Goal: Information Seeking & Learning: Compare options

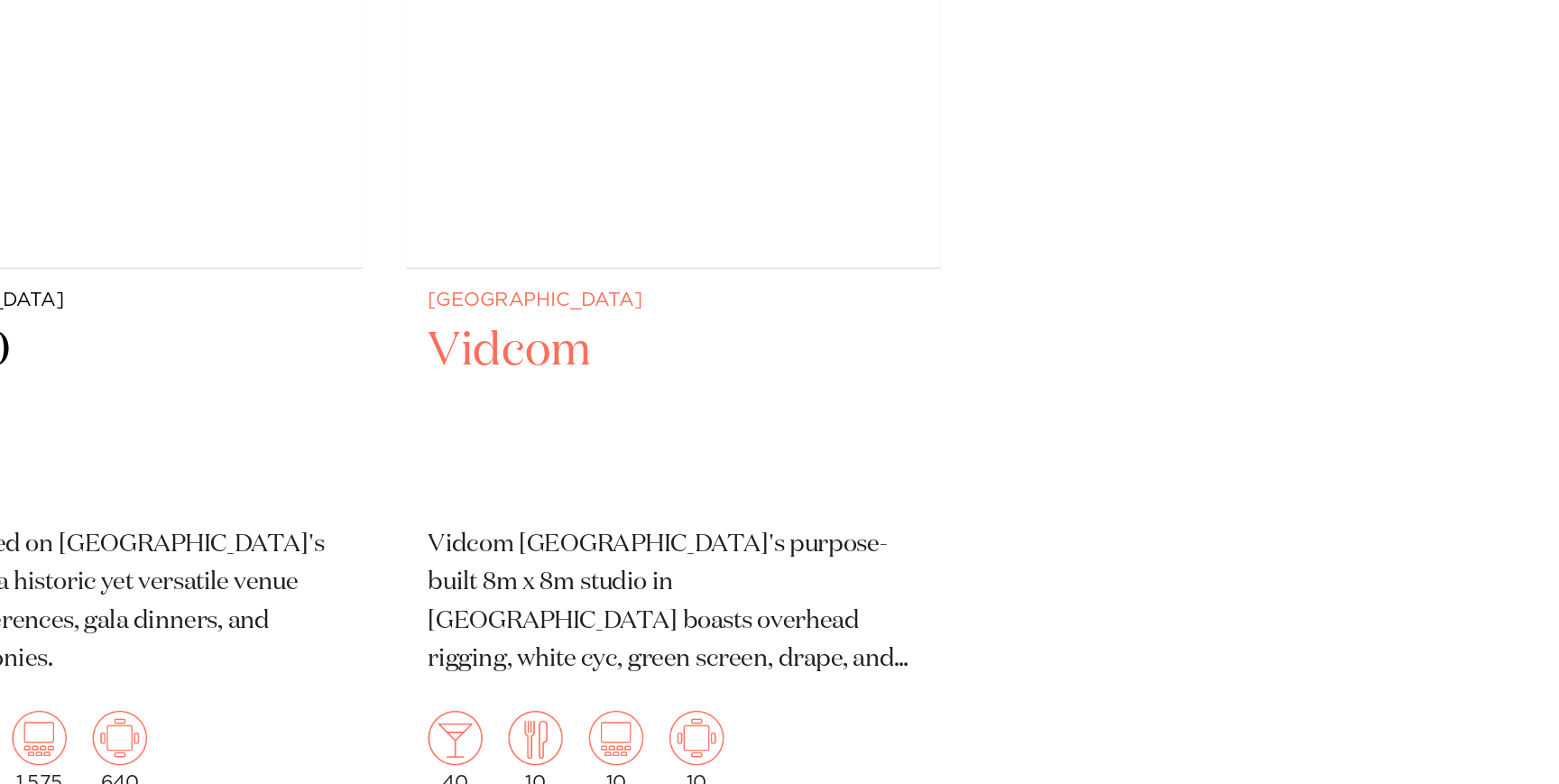
scroll to position [11221, 0]
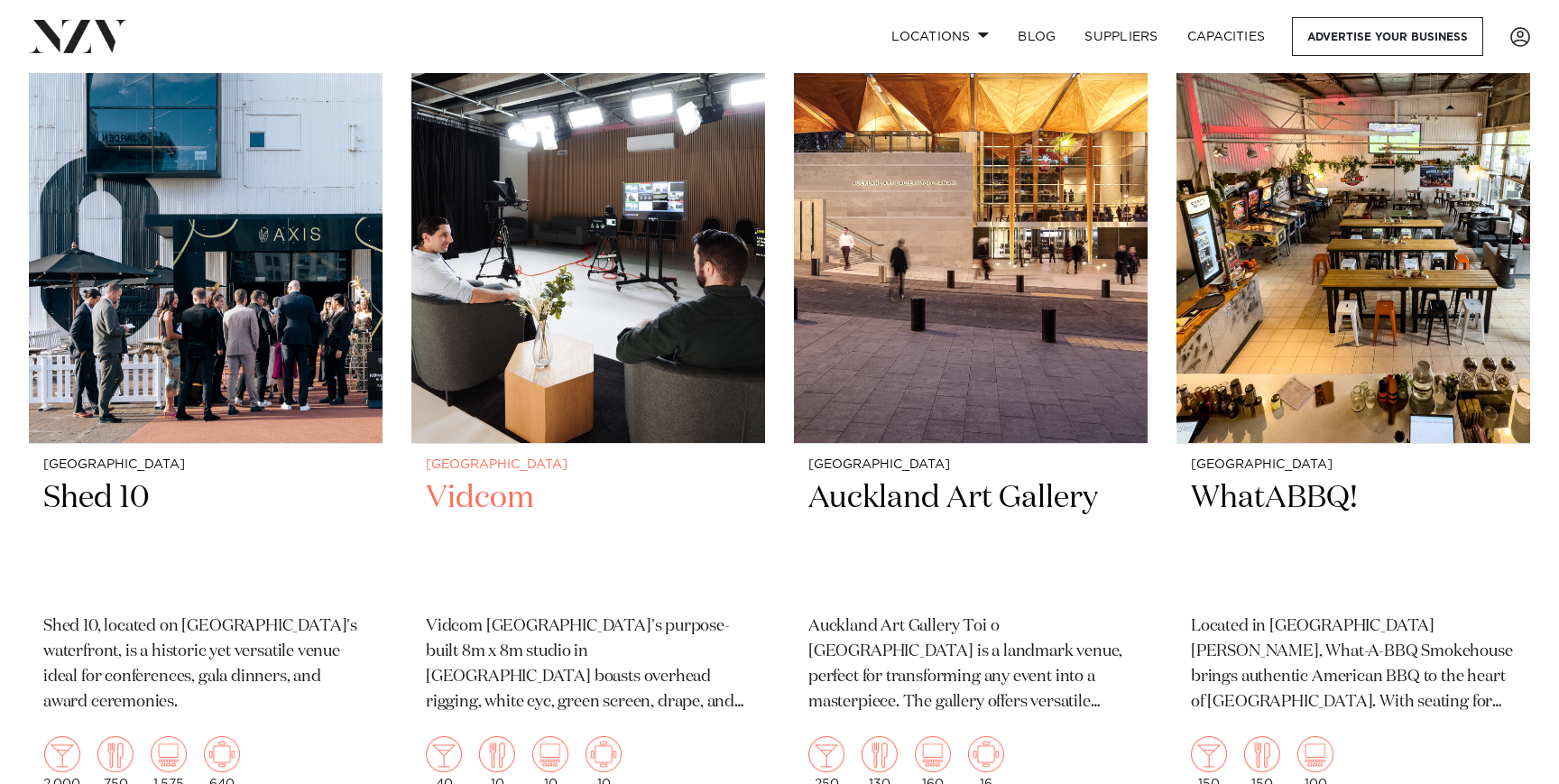
click at [610, 290] on img at bounding box center [588, 206] width 353 height 474
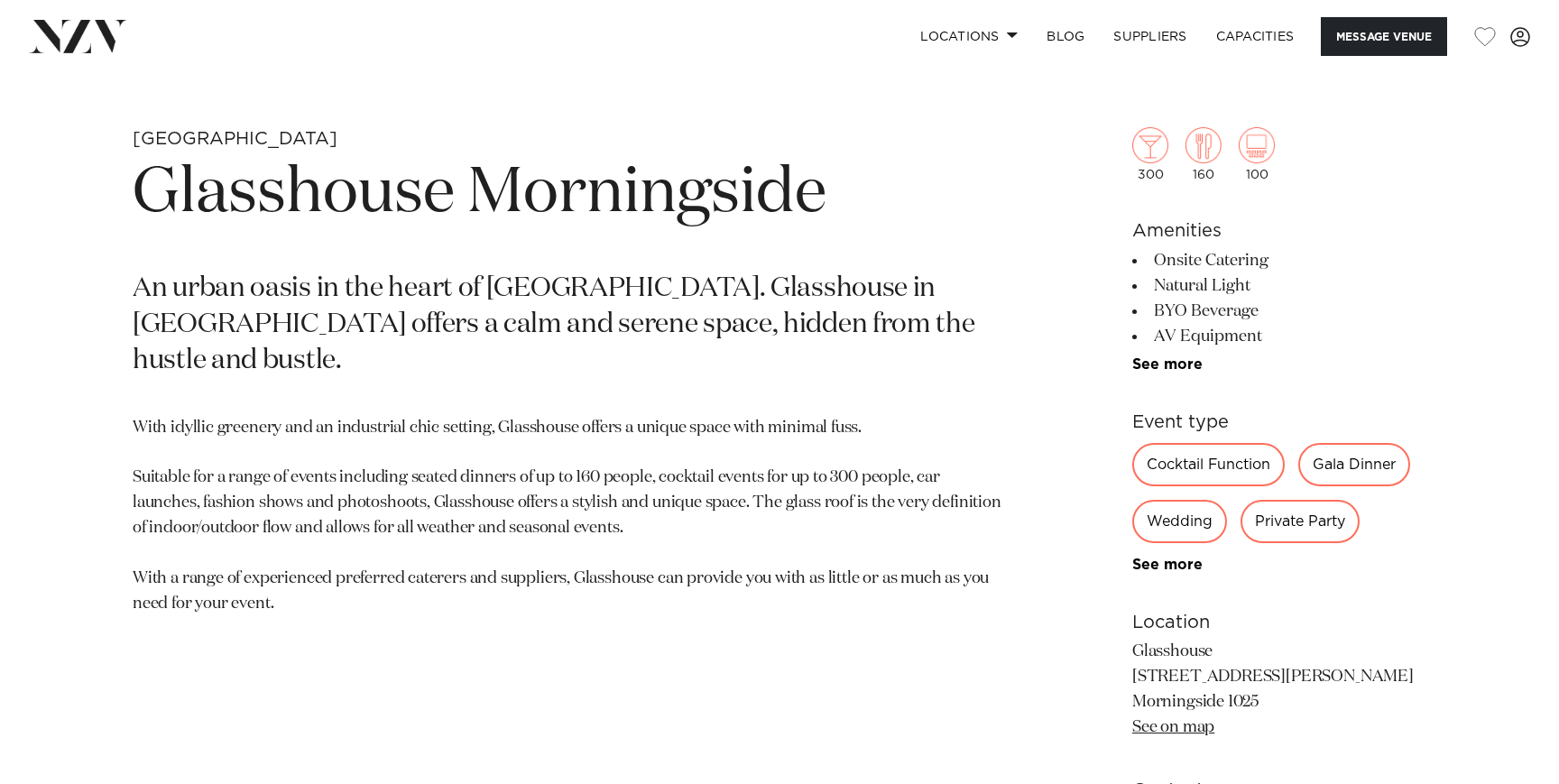
scroll to position [753, 0]
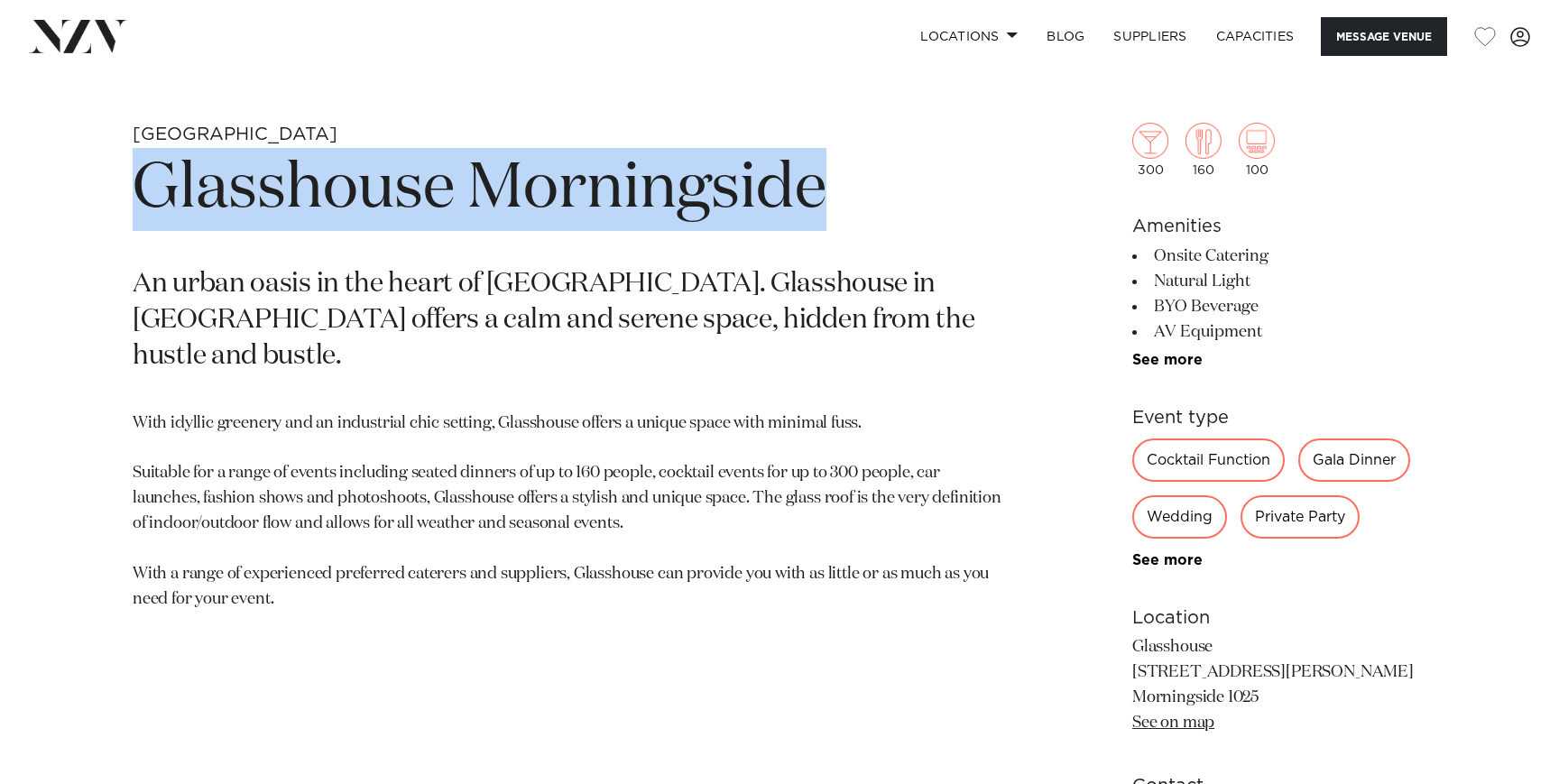
drag, startPoint x: 849, startPoint y: 196, endPoint x: 30, endPoint y: 187, distance: 819.0
click at [30, 187] on div "Auckland Glasshouse Morningside An urban oasis in the heart of Auckland city. G…" at bounding box center [780, 626] width 1531 height 1008
copy h1 "Glasshouse Morningside"
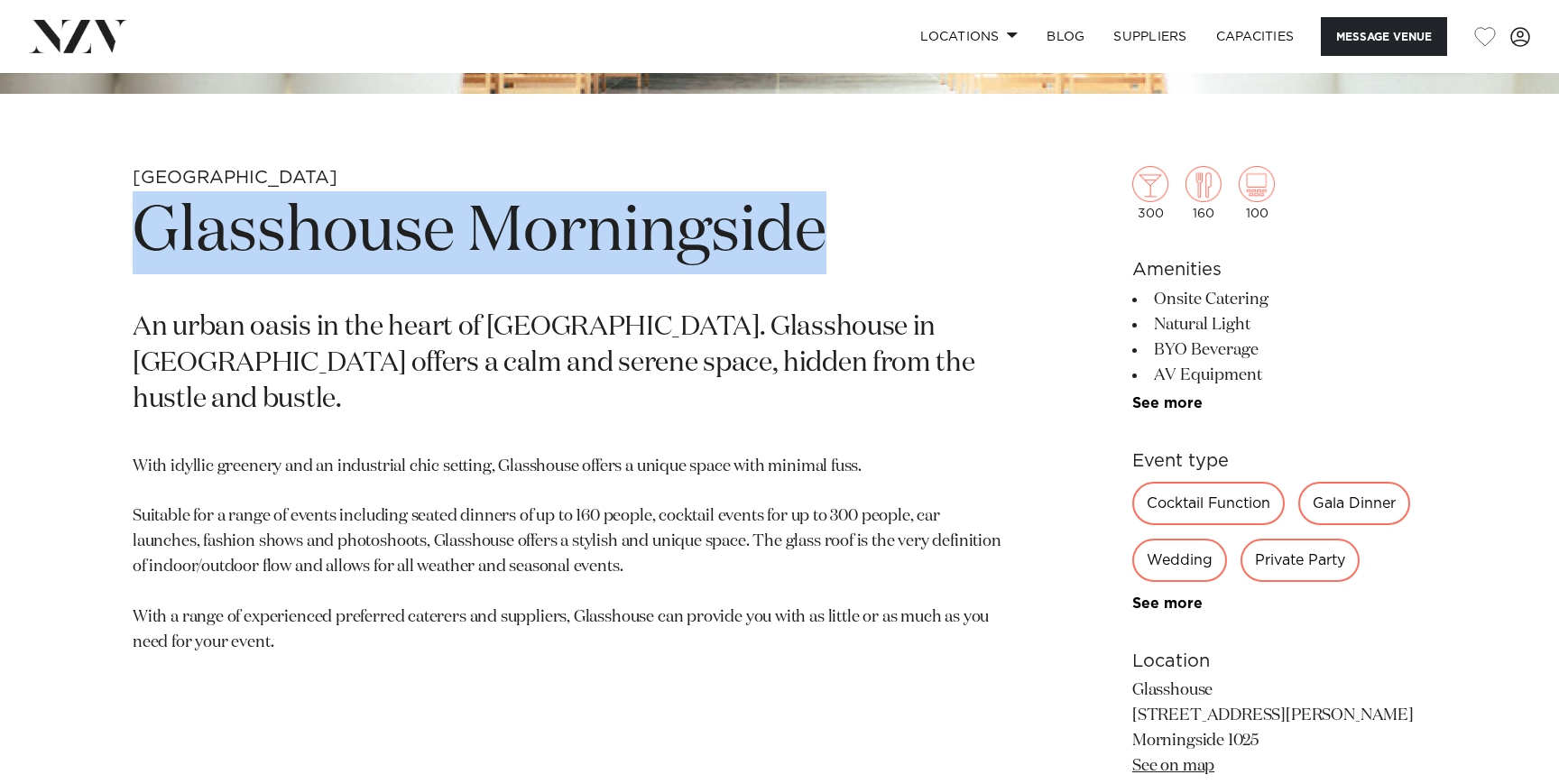
scroll to position [696, 0]
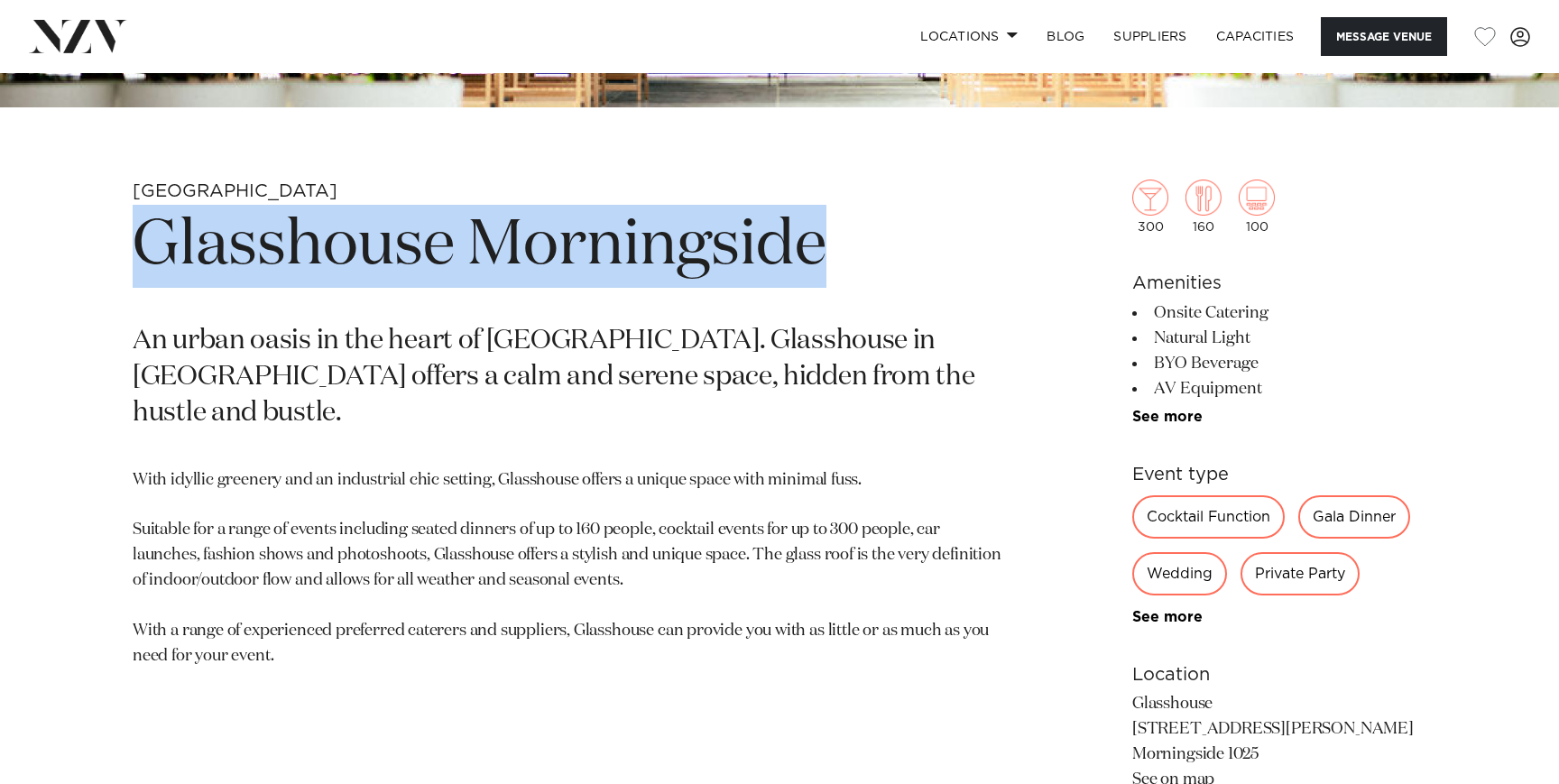
copy h1 "Glasshouse Morningside"
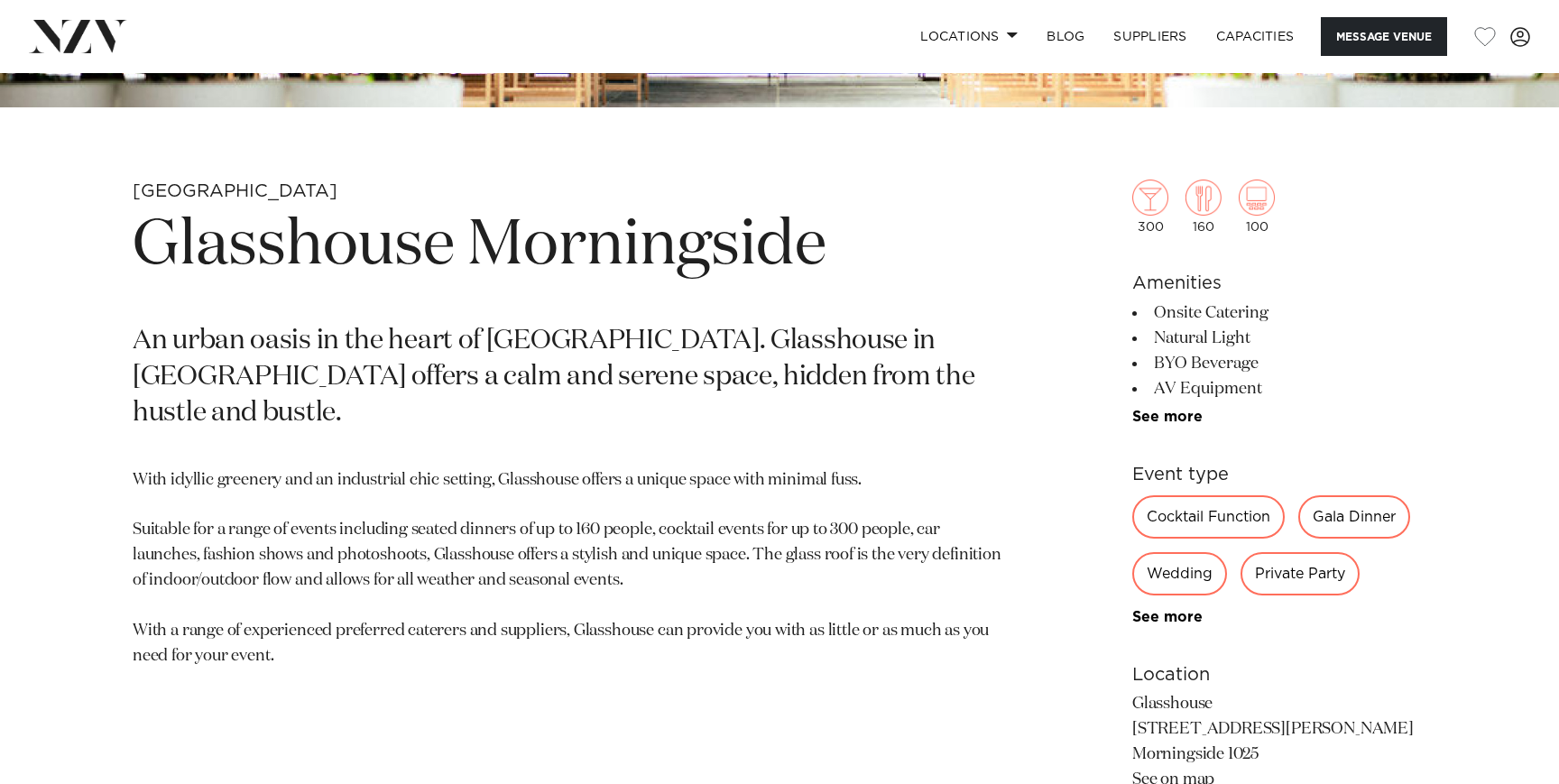
click at [859, 314] on section "Auckland Glasshouse Morningside An urban oasis in the heart of Auckland city. G…" at bounding box center [568, 683] width 871 height 1008
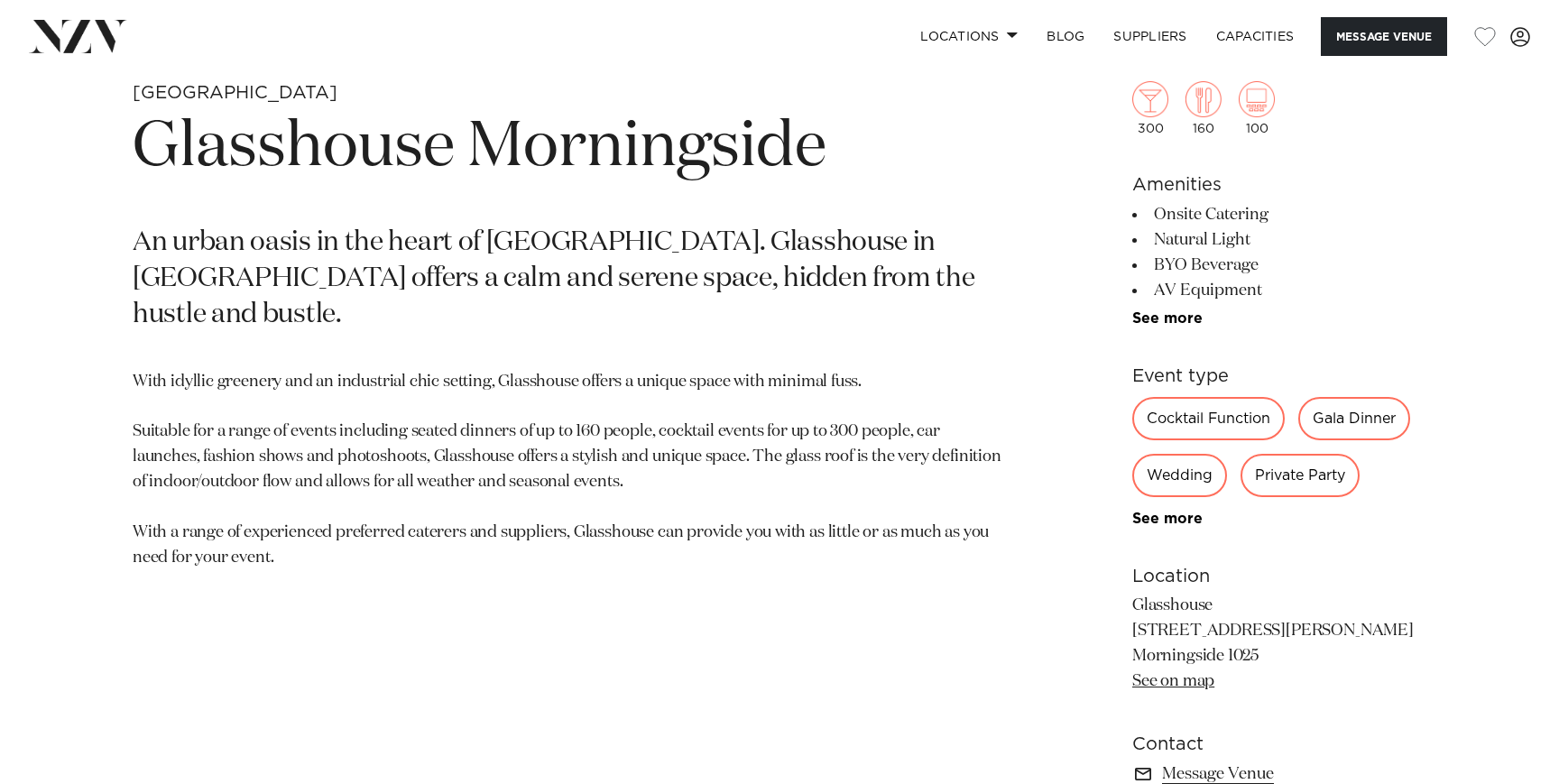
scroll to position [803, 0]
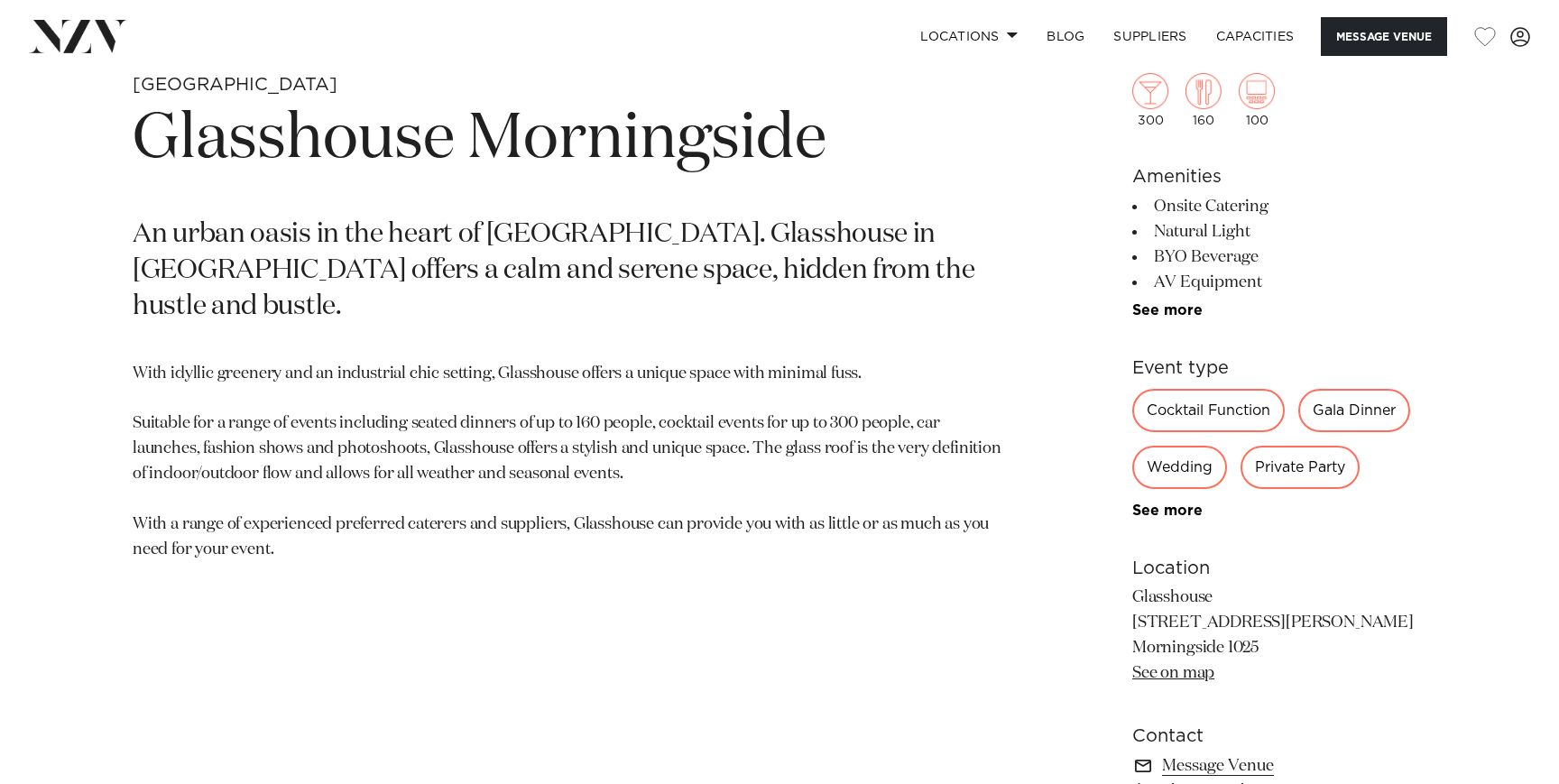
drag, startPoint x: 1155, startPoint y: 210, endPoint x: 1329, endPoint y: 200, distance: 174.3
click at [1329, 204] on li "Onsite Catering" at bounding box center [1278, 206] width 294 height 26
copy li "Onsite Catering"
click at [1271, 228] on li "Natural Light" at bounding box center [1278, 231] width 294 height 26
click at [996, 362] on p "With idyllic greenery and an industrial chic setting, Glasshouse offers a uniqu…" at bounding box center [568, 462] width 871 height 201
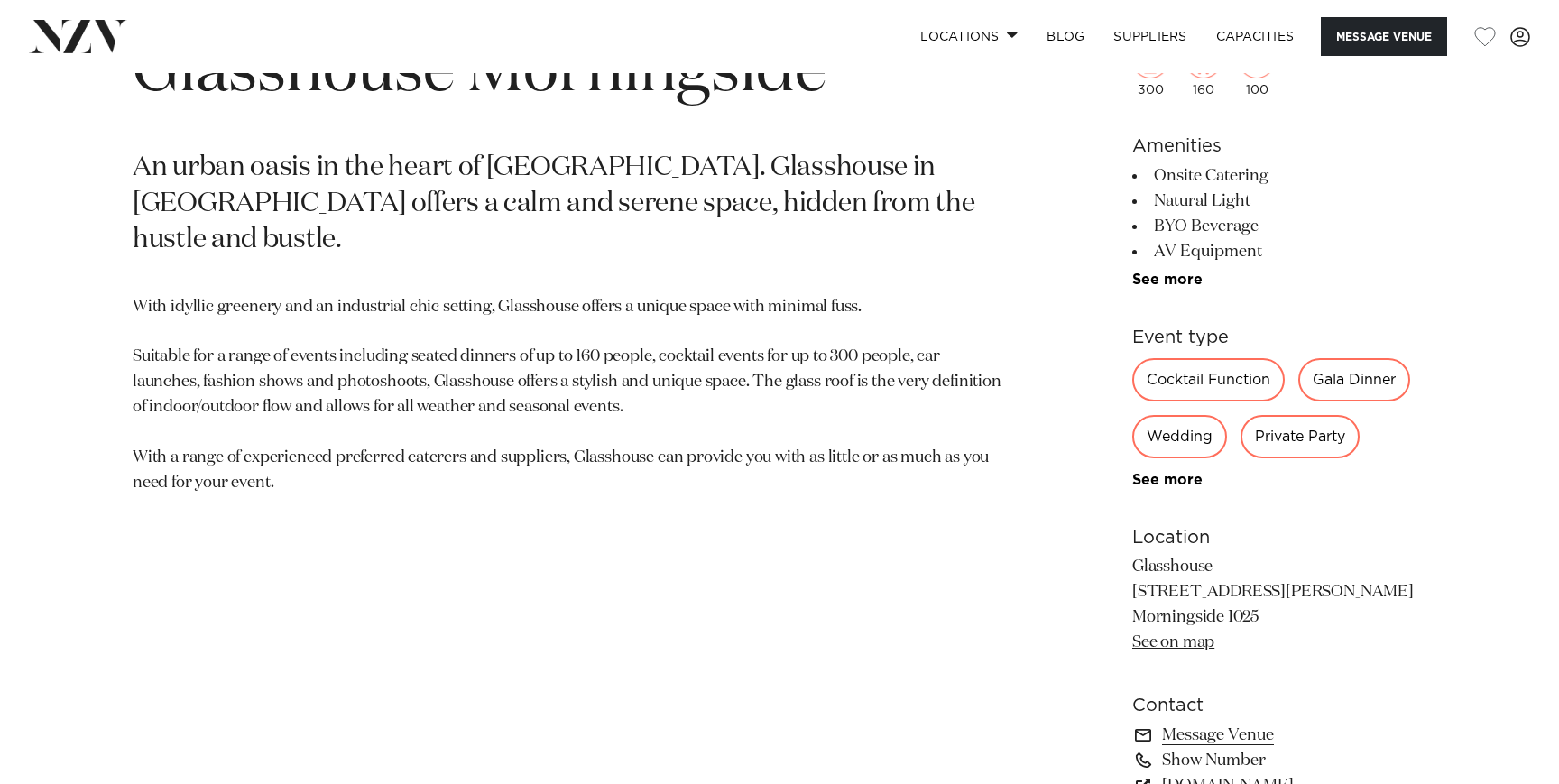
scroll to position [873, 0]
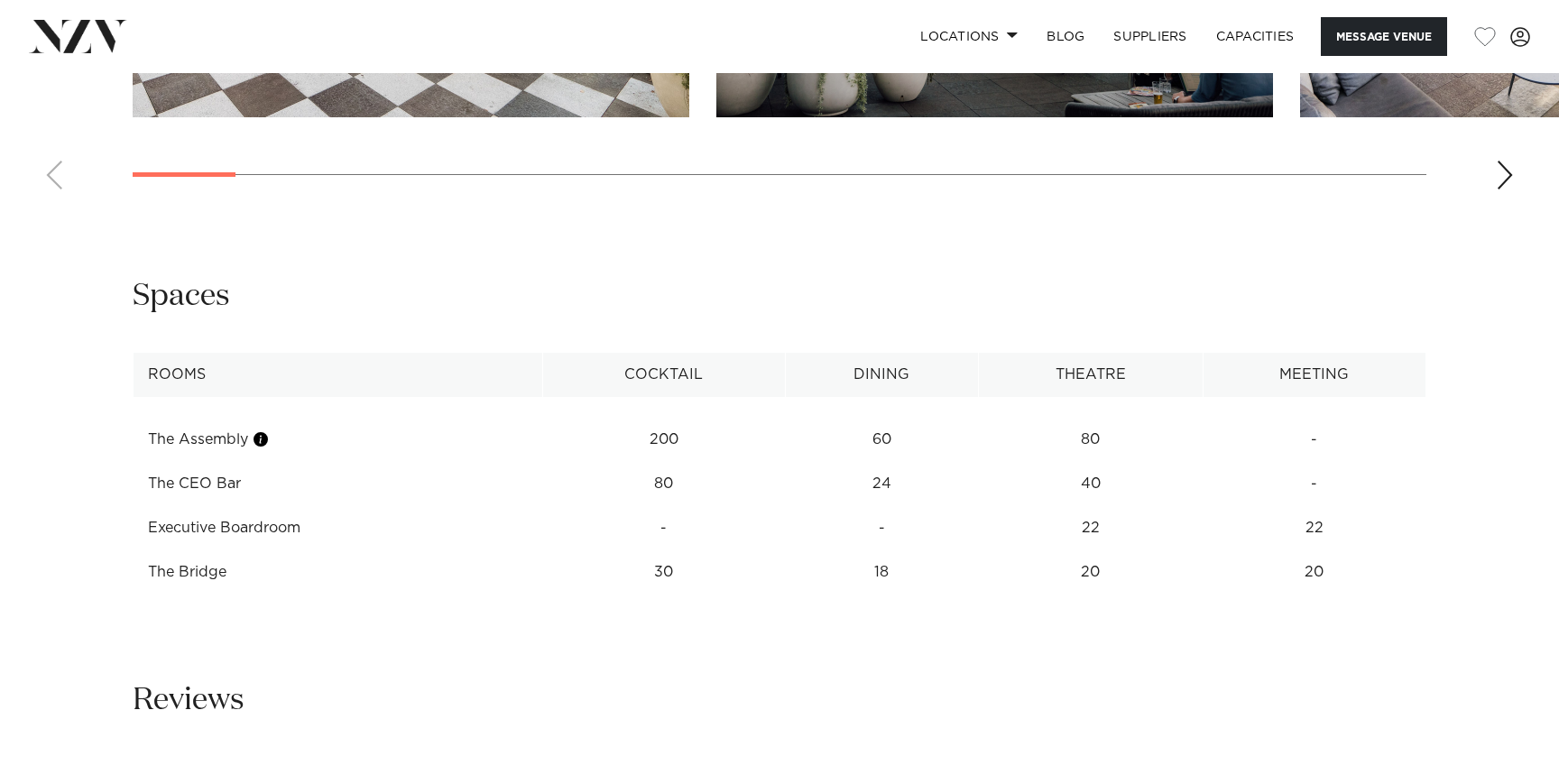
scroll to position [2214, 0]
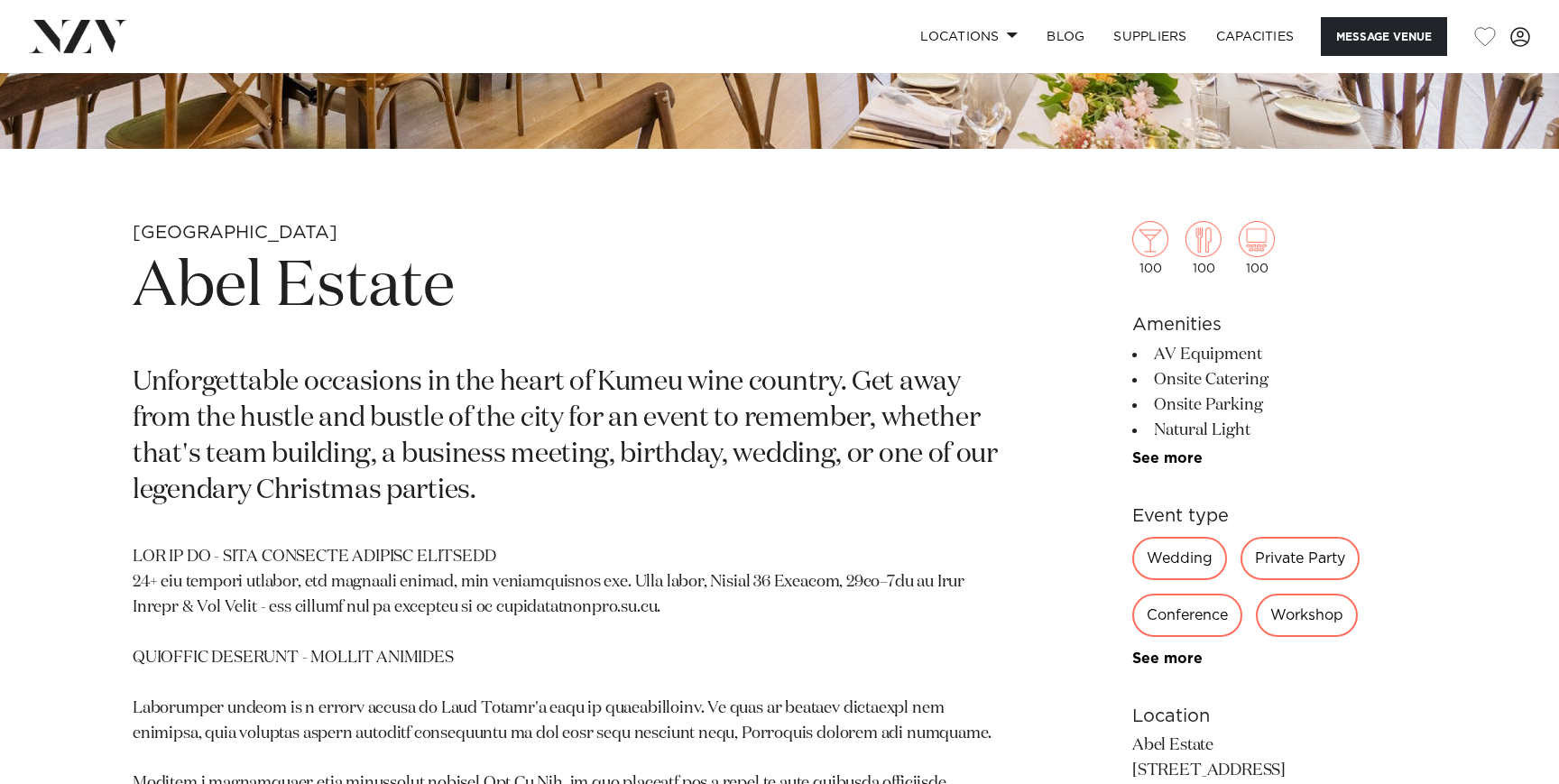
scroll to position [654, 0]
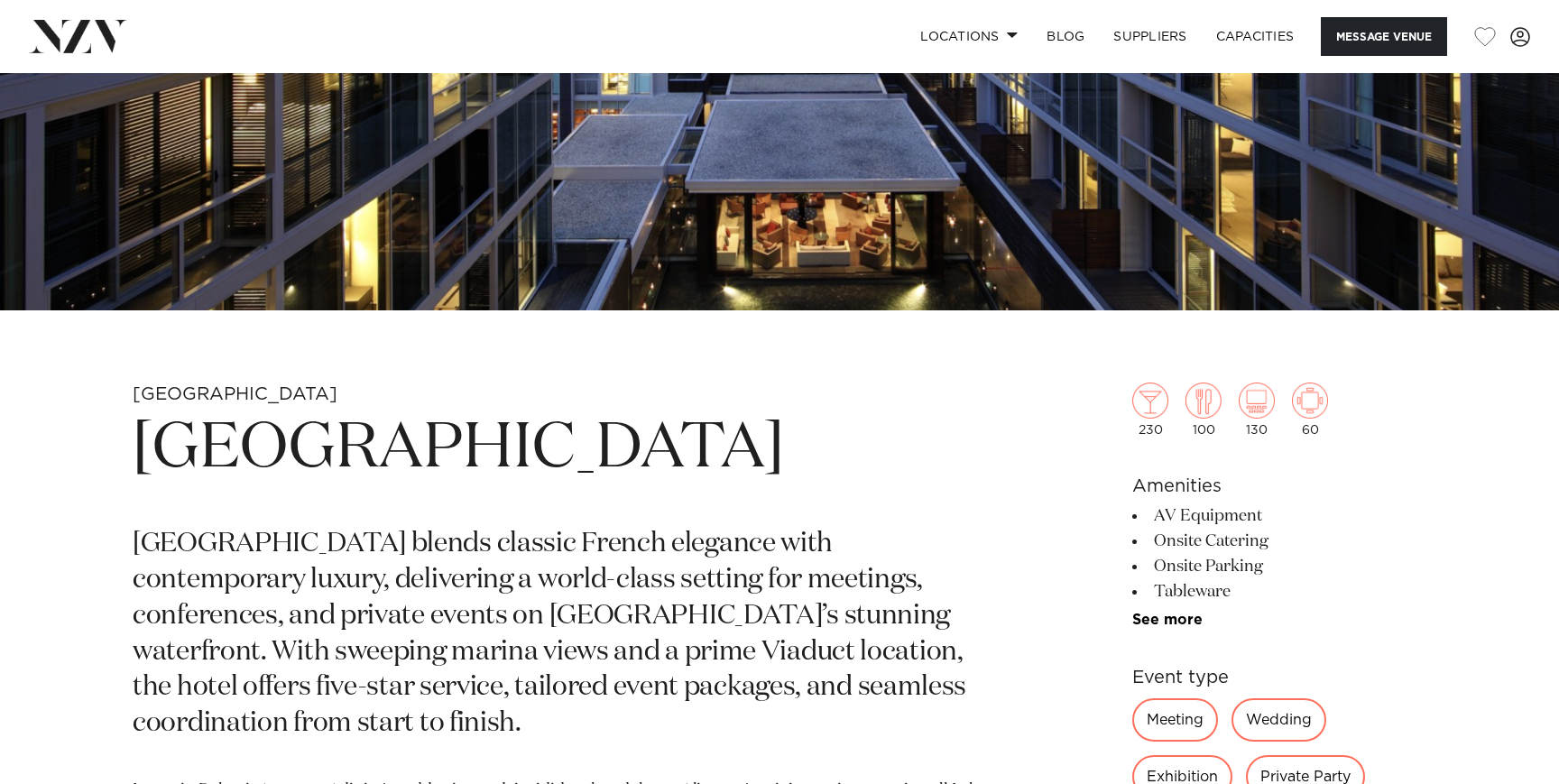
scroll to position [628, 0]
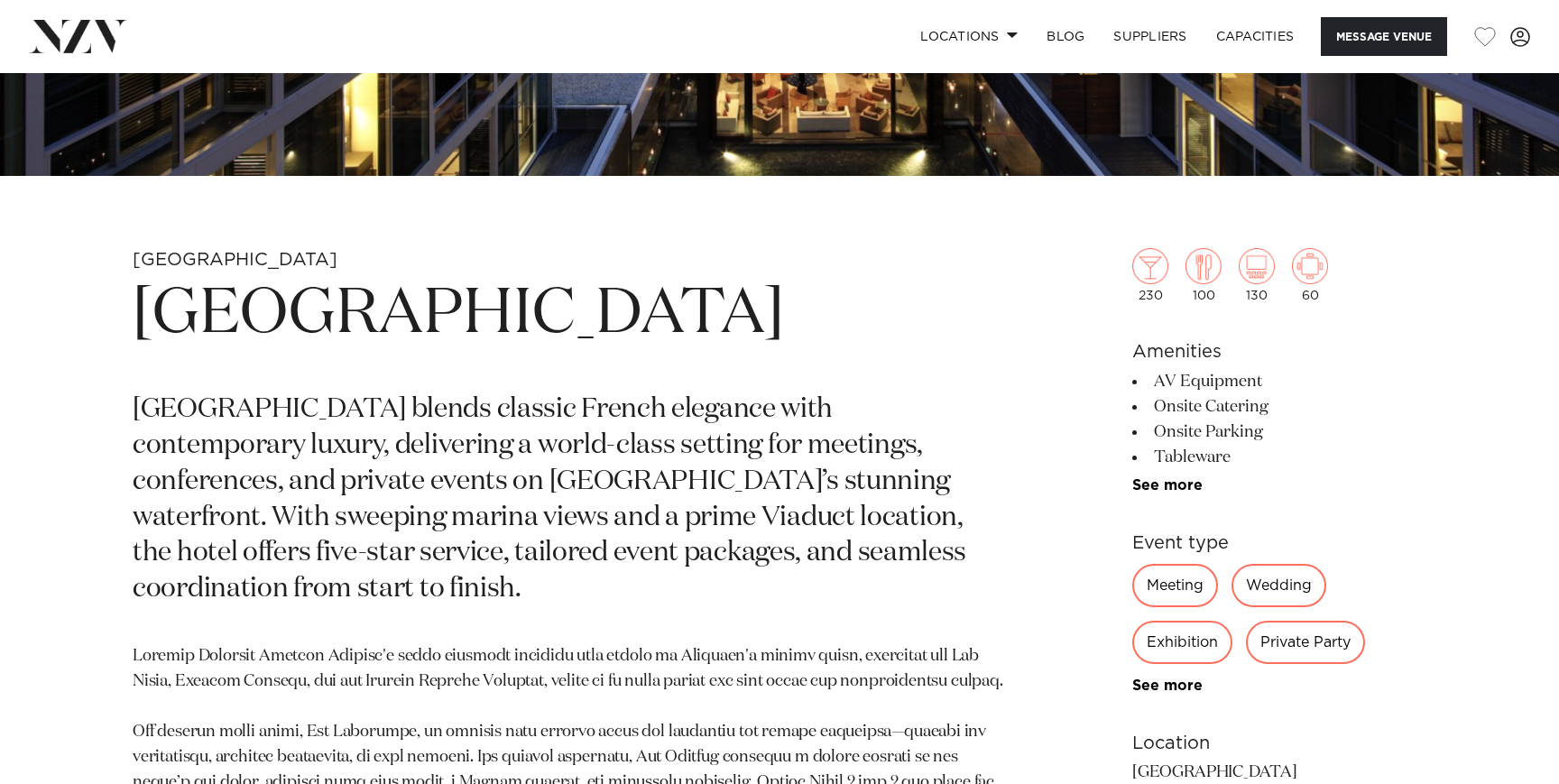
drag, startPoint x: 139, startPoint y: 329, endPoint x: 749, endPoint y: 372, distance: 611.5
click at [749, 356] on h1 "[GEOGRAPHIC_DATA]" at bounding box center [568, 315] width 871 height 83
copy h1 "[GEOGRAPHIC_DATA]"
click at [949, 274] on h1 "[GEOGRAPHIC_DATA]" at bounding box center [568, 315] width 871 height 83
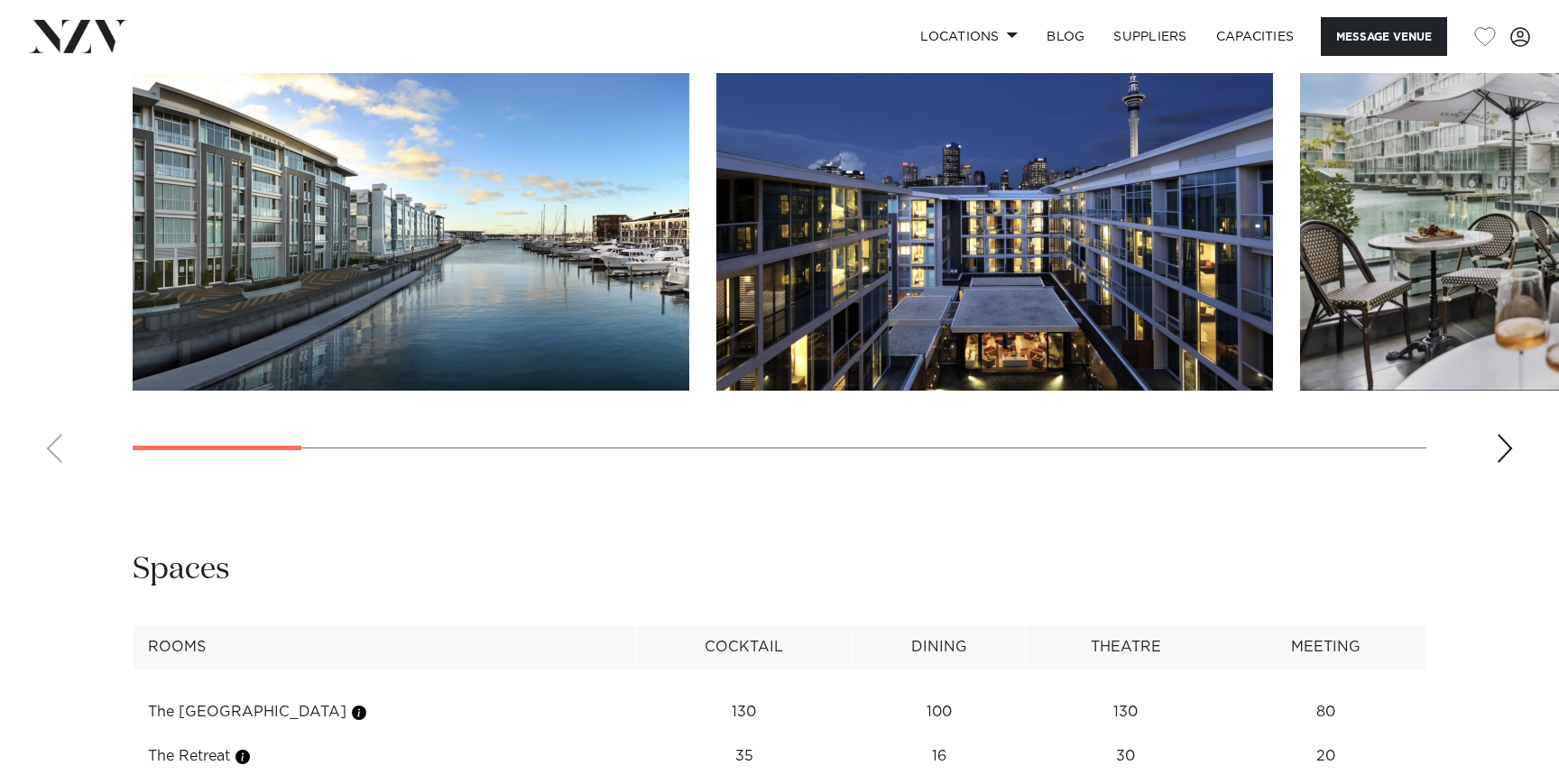
scroll to position [2240, 0]
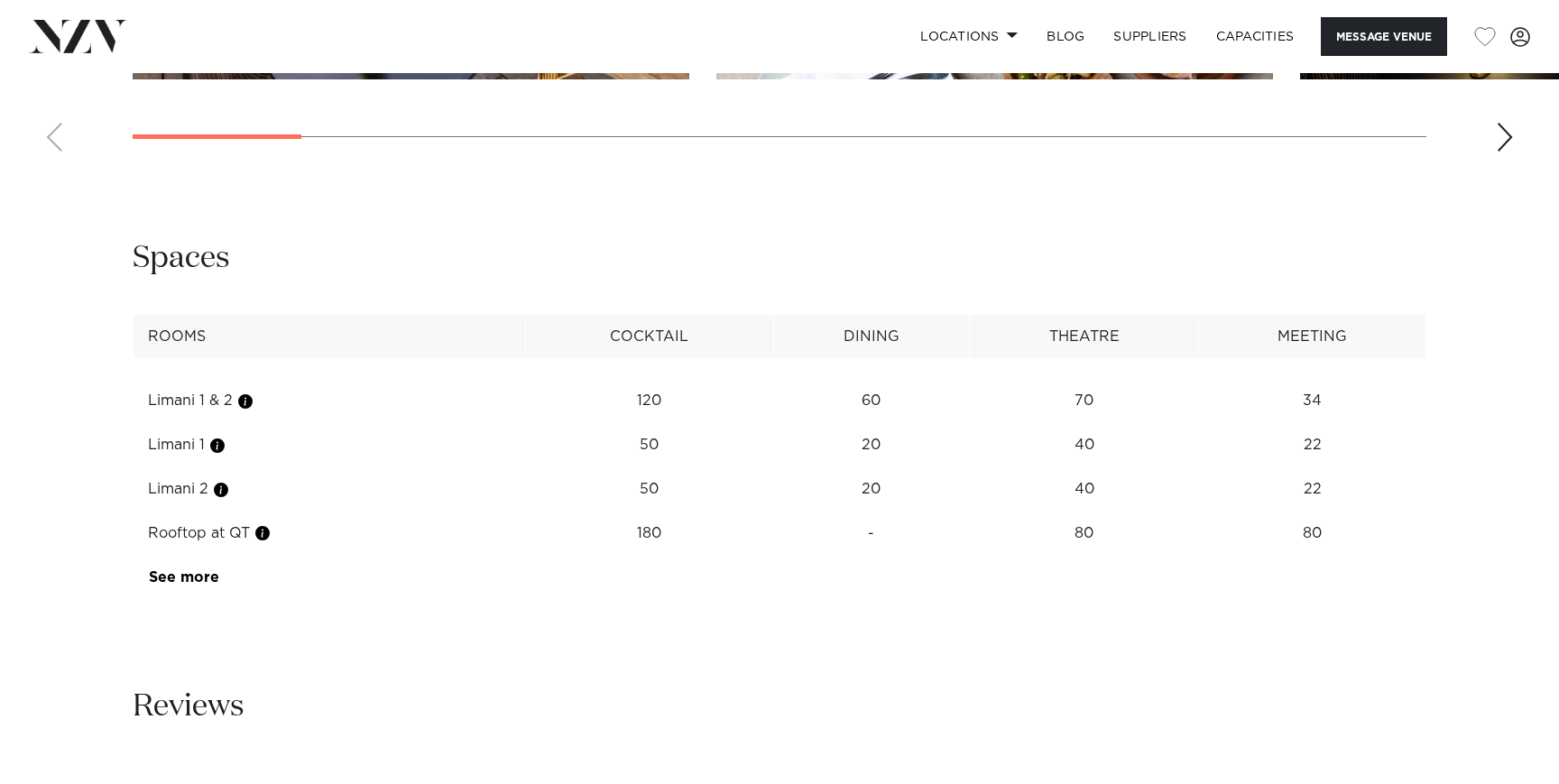
scroll to position [2701, 0]
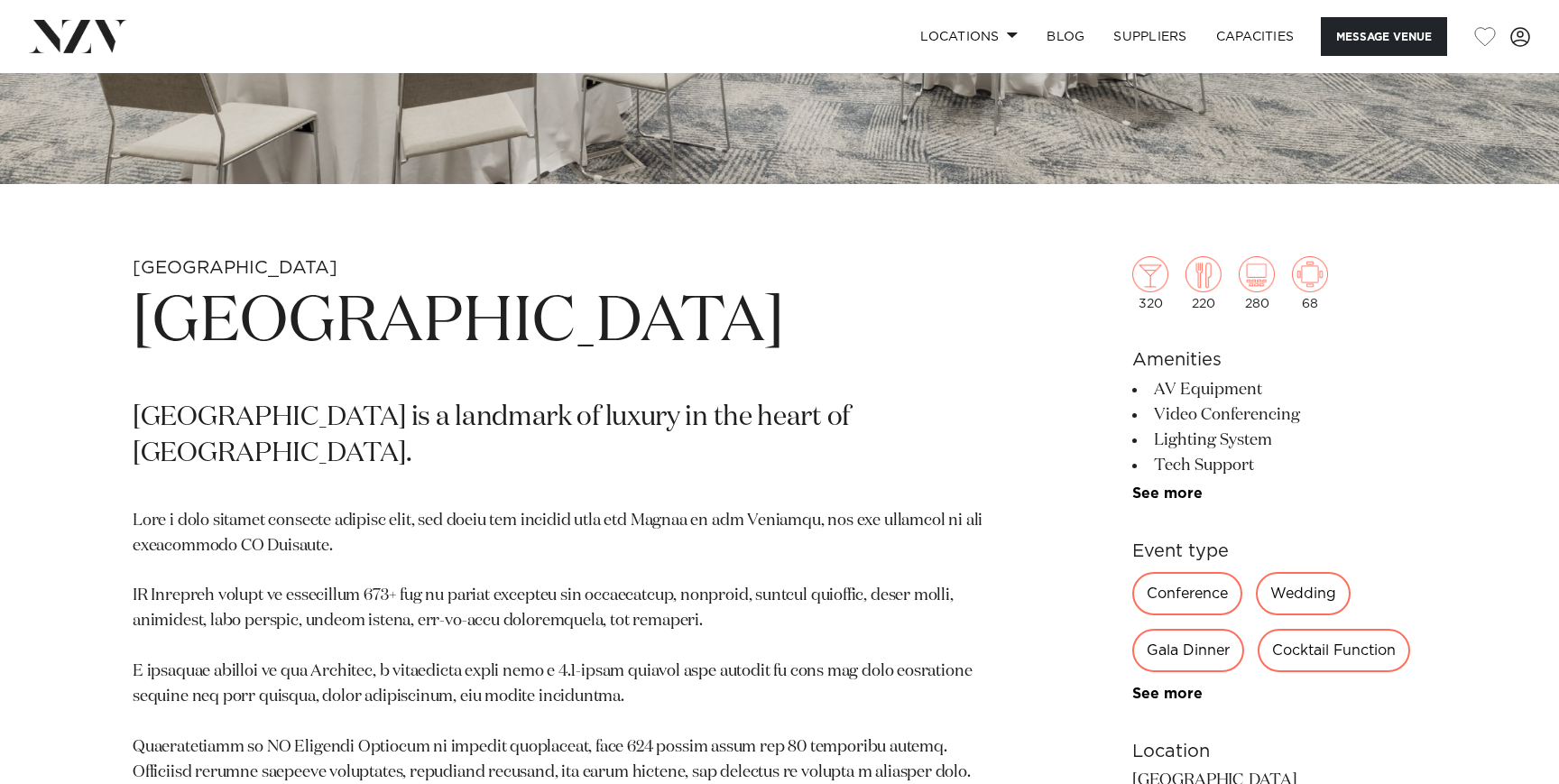
scroll to position [791, 0]
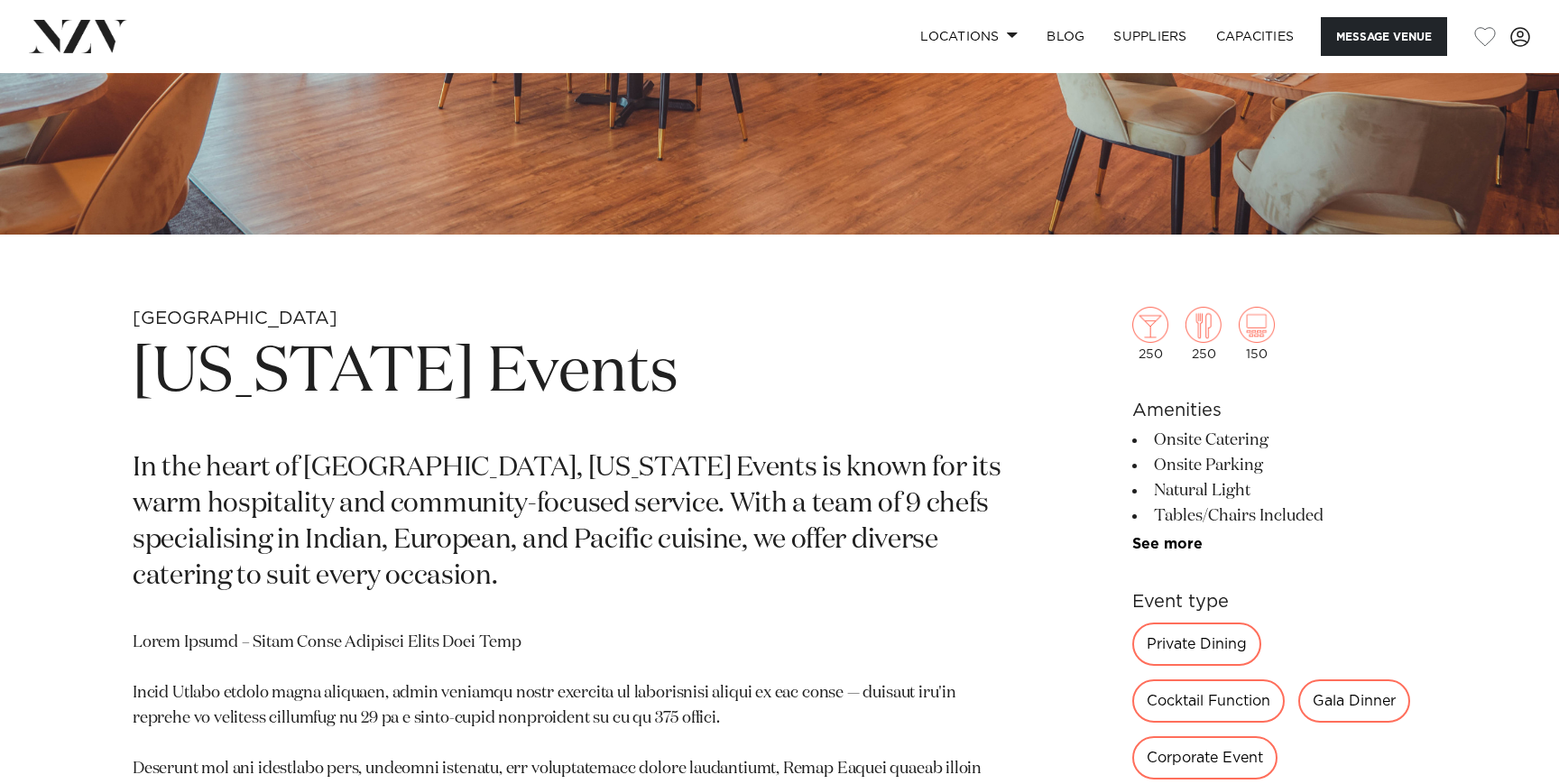
scroll to position [819, 0]
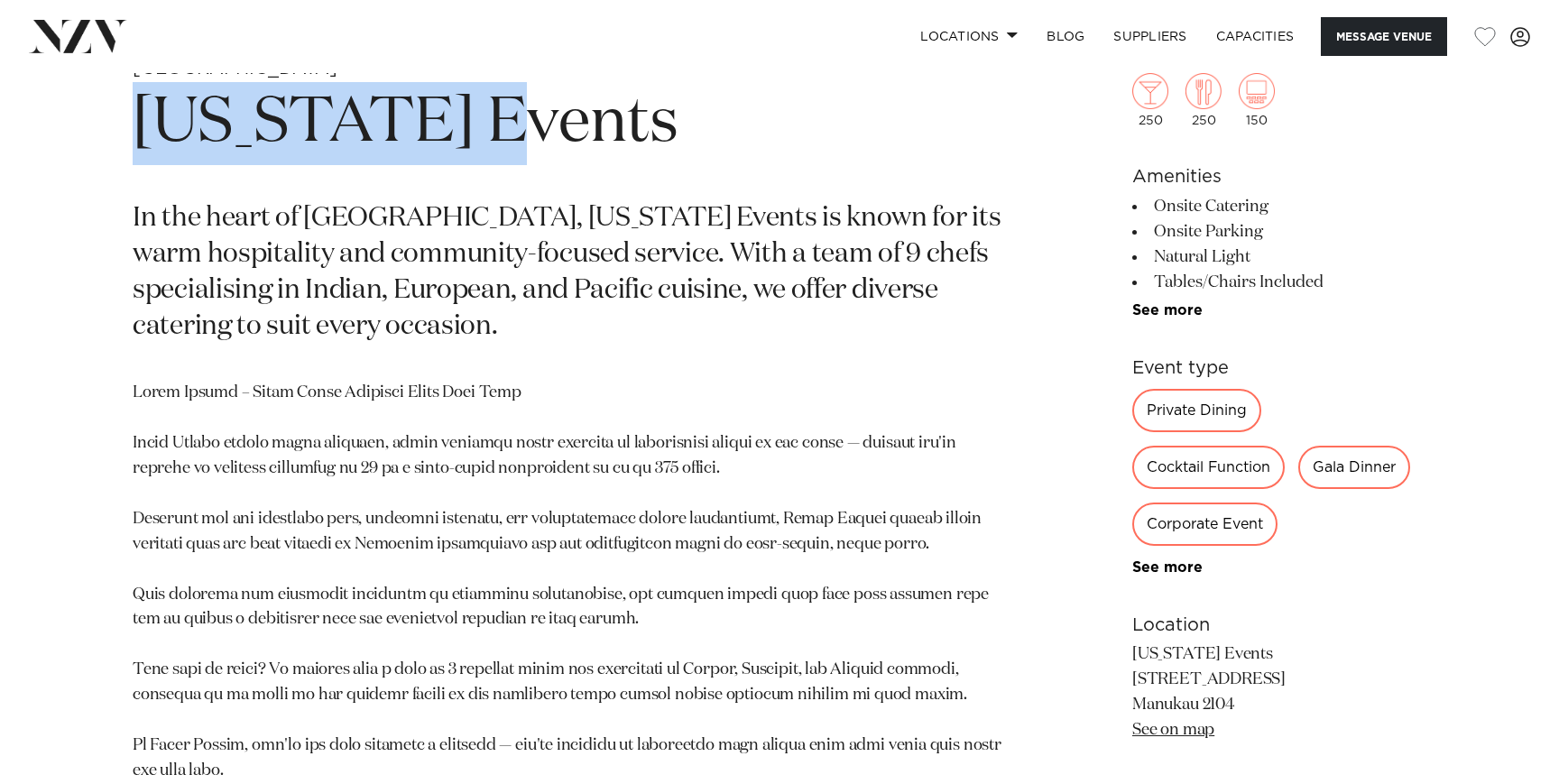
drag, startPoint x: 518, startPoint y: 138, endPoint x: 115, endPoint y: 137, distance: 403.0
click at [114, 137] on div "Auckland Texas Events In the heart of Manukau, Texas Events is known for its wa…" at bounding box center [780, 492] width 1531 height 871
copy h1 "Texas Events"
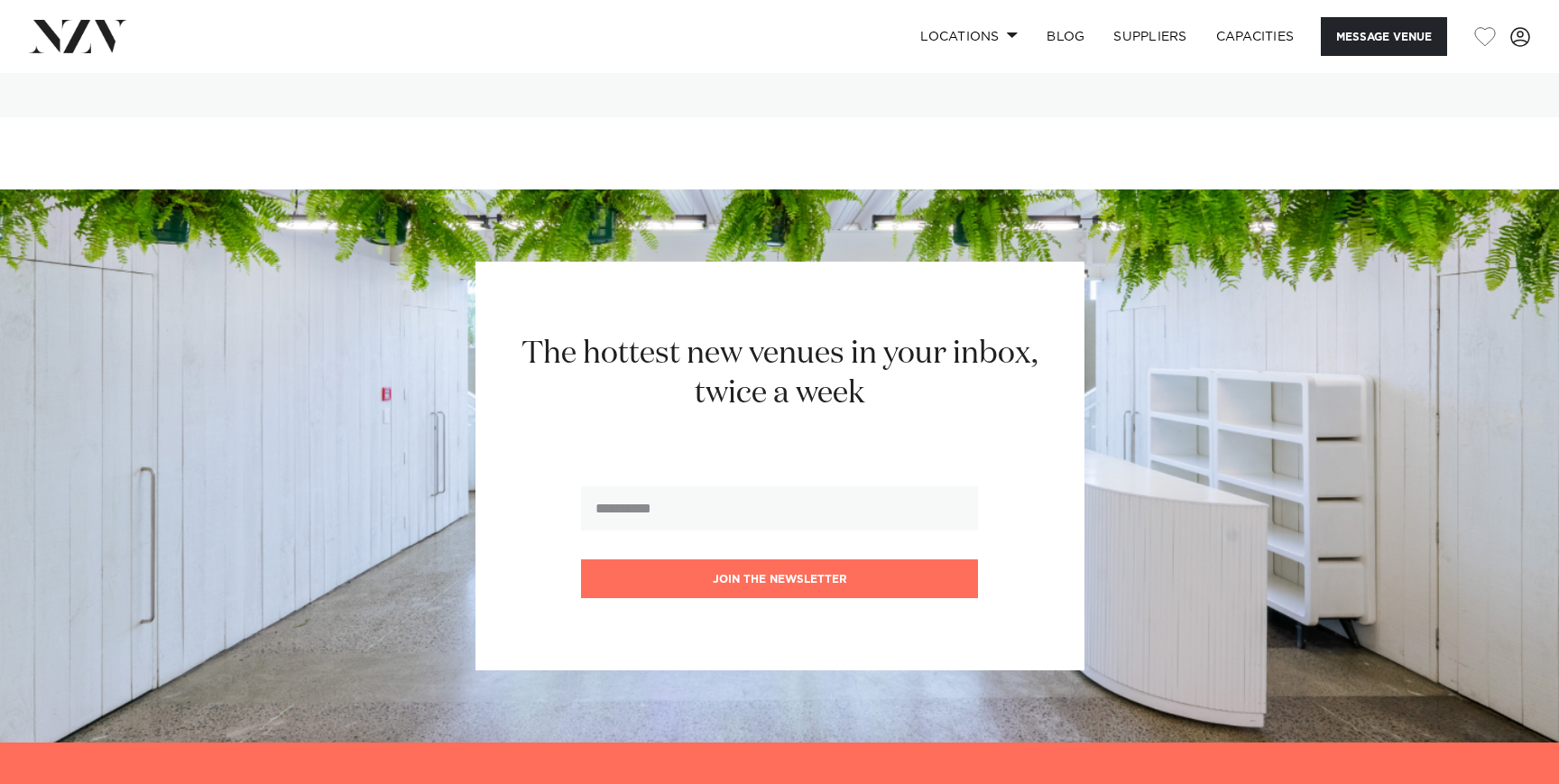
scroll to position [3329, 0]
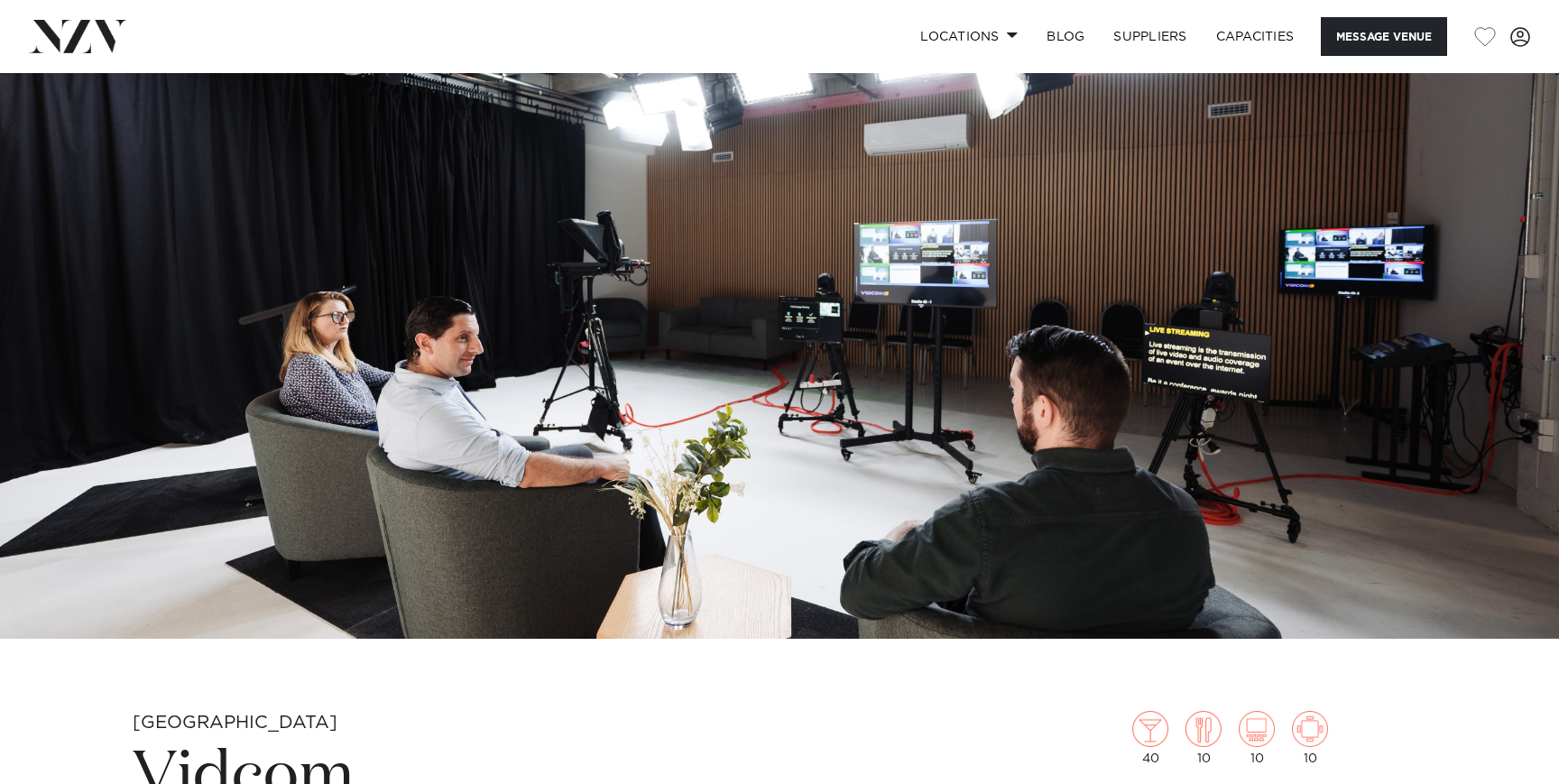
scroll to position [375, 0]
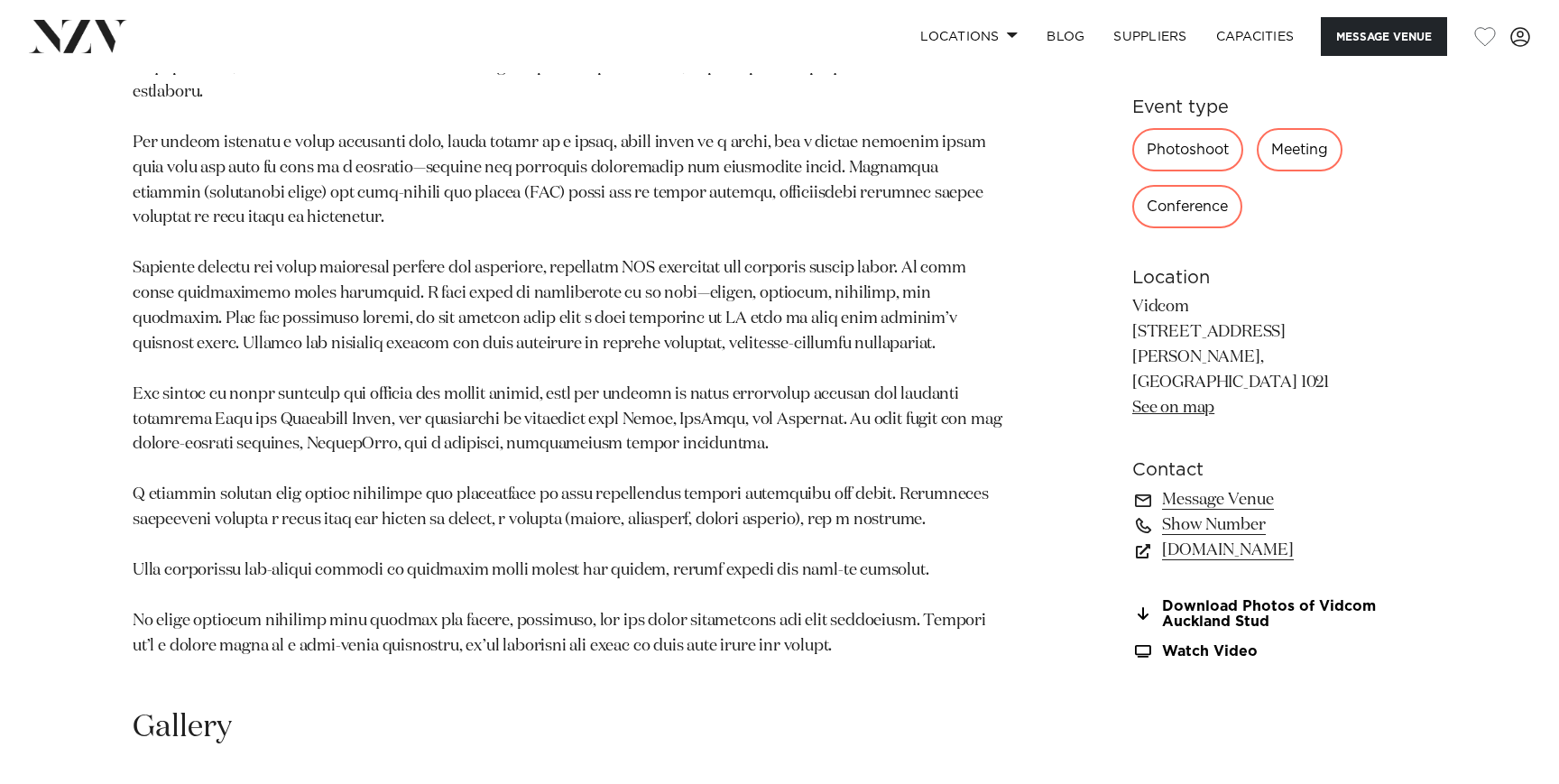
scroll to position [1770, 0]
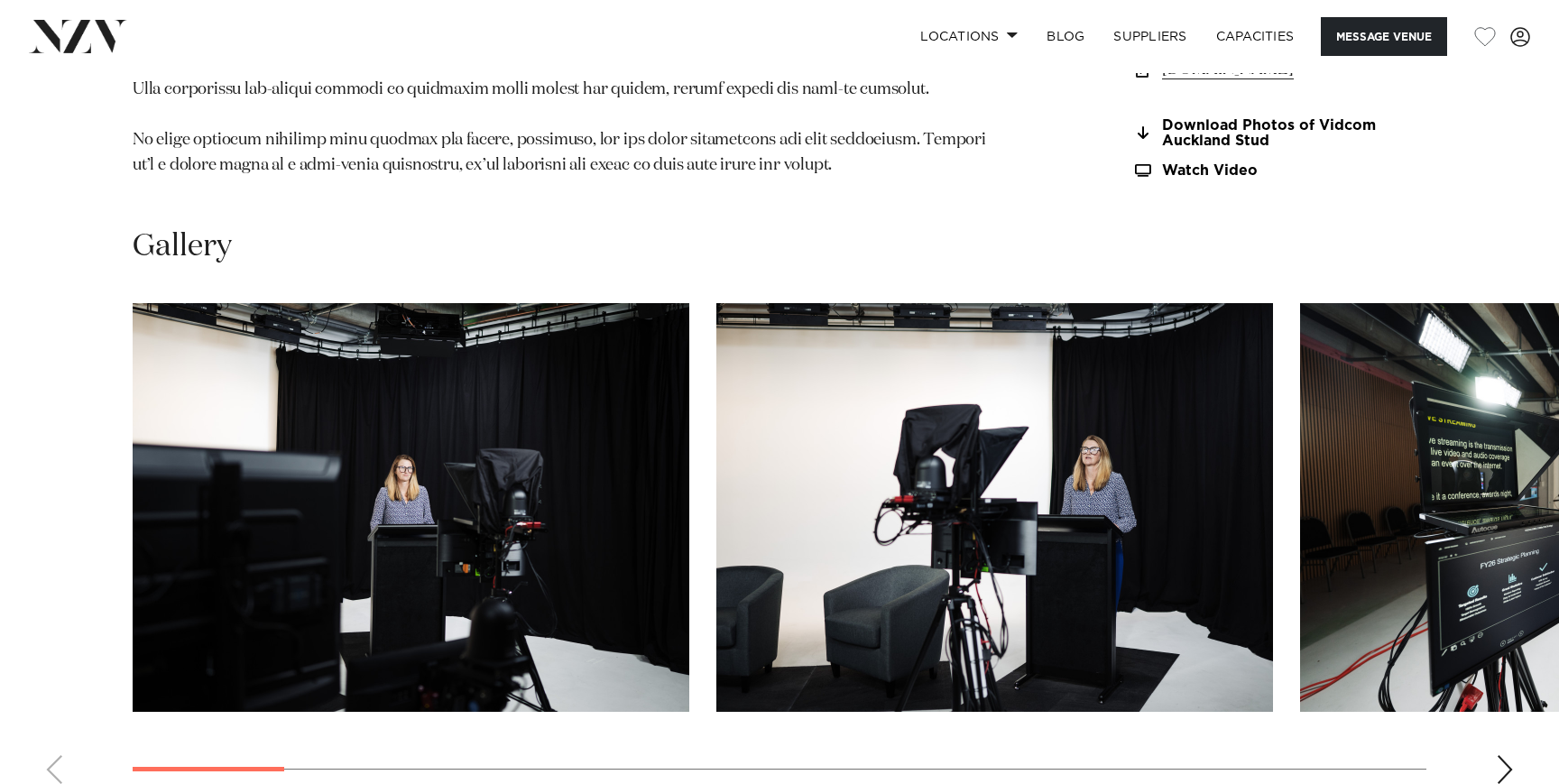
click at [317, 447] on img "1 / 19" at bounding box center [410, 507] width 557 height 409
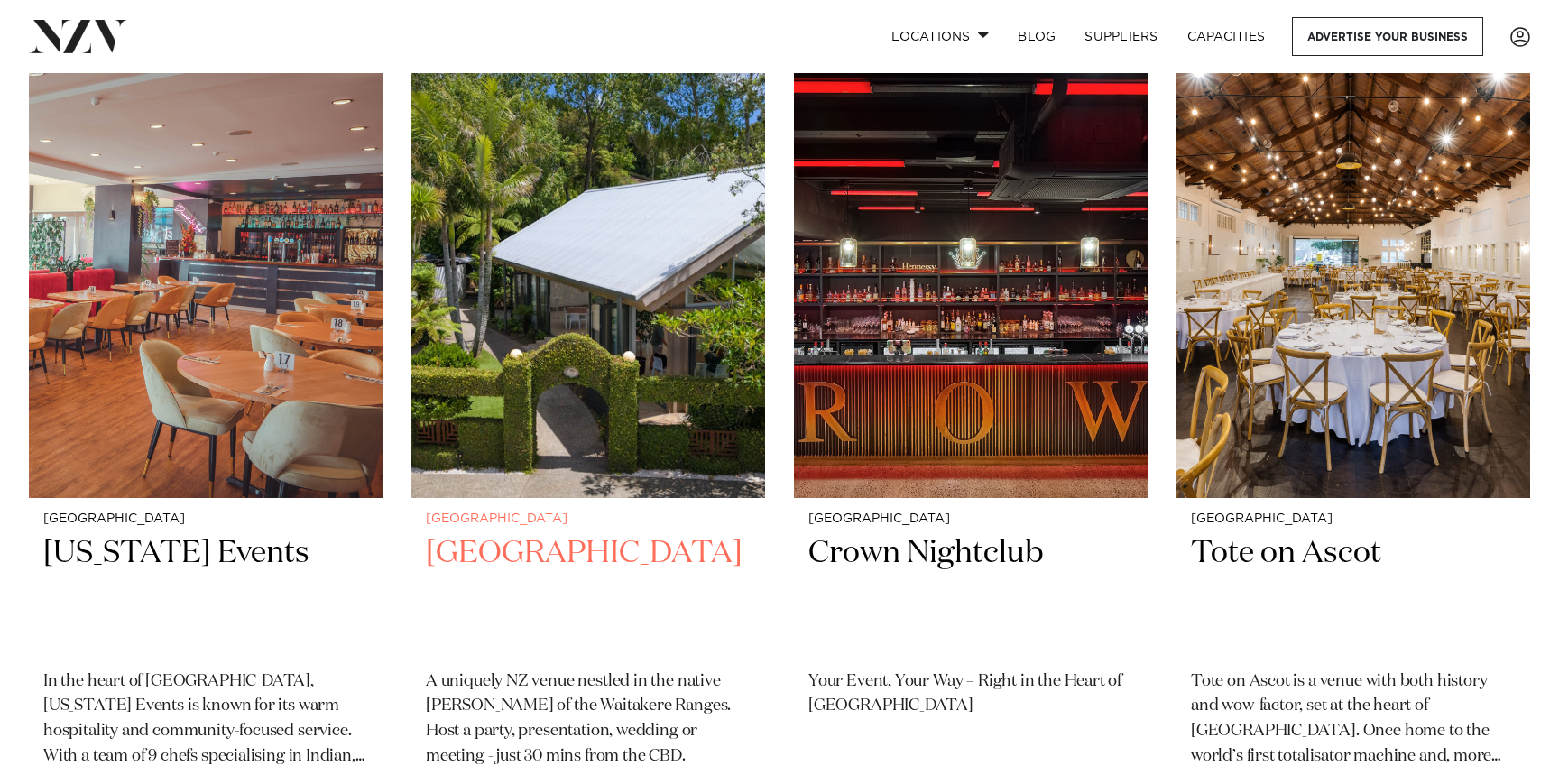
scroll to position [4251, 0]
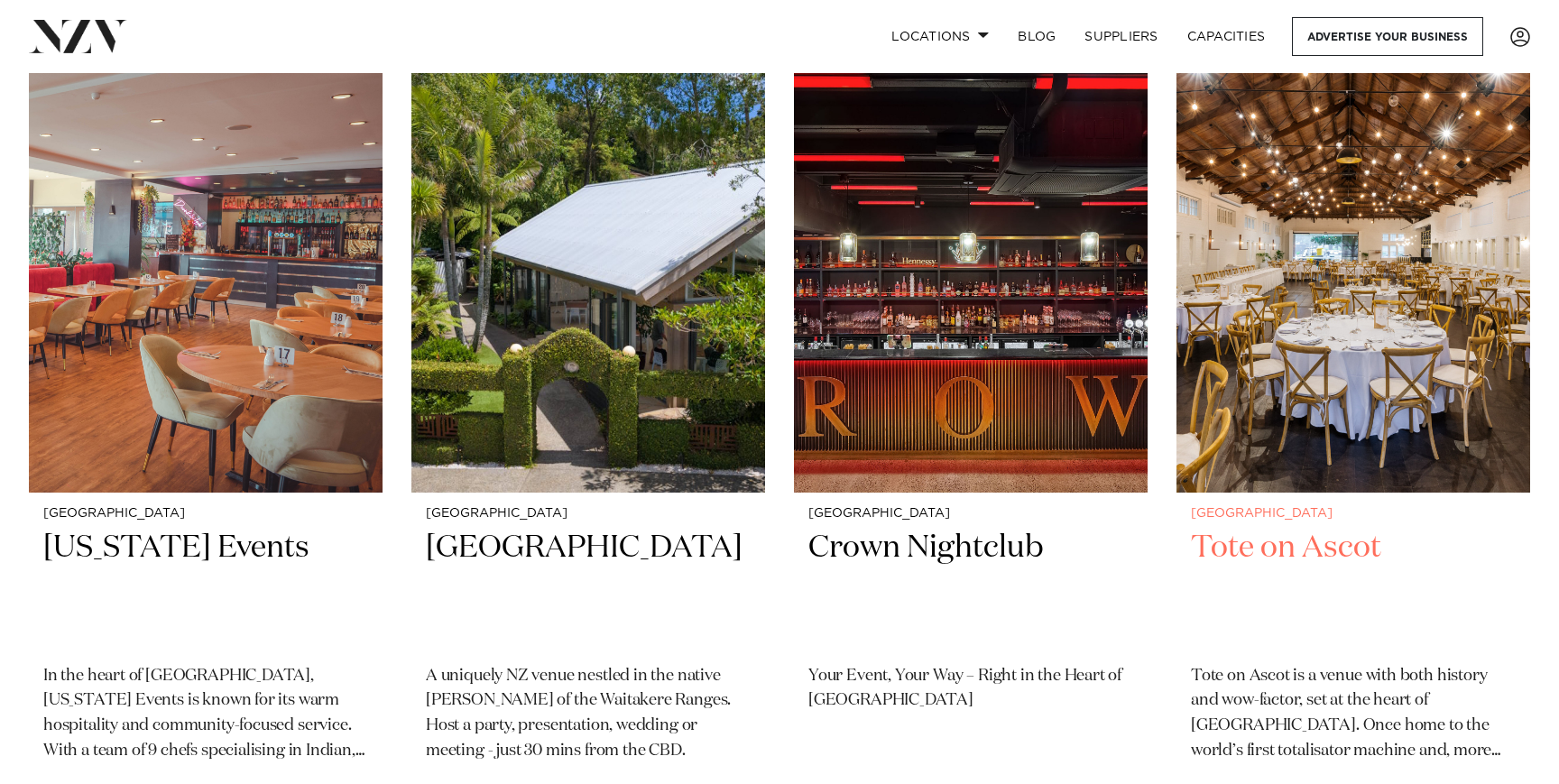
click at [1322, 293] on img at bounding box center [1353, 255] width 353 height 474
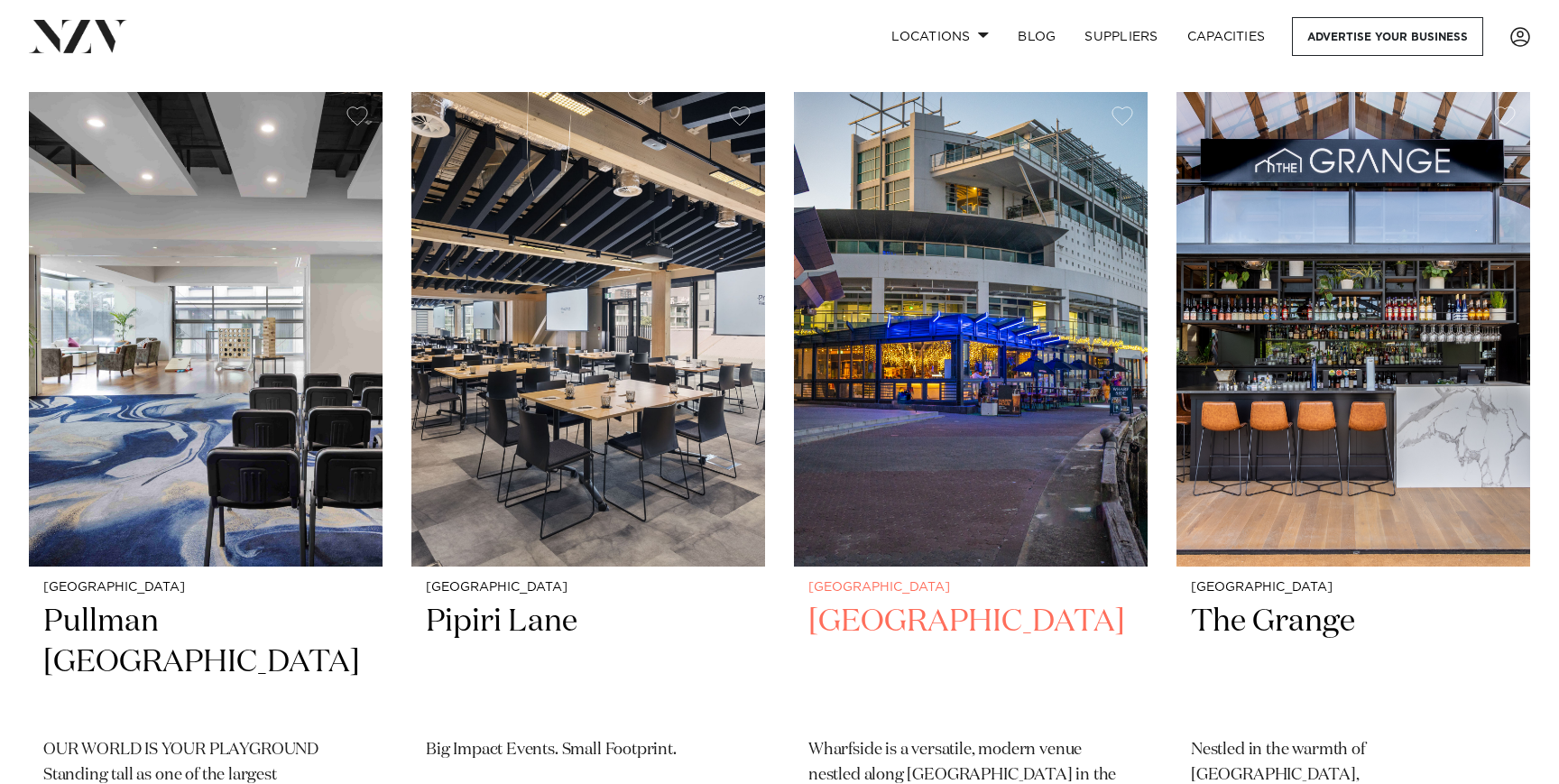
scroll to position [5041, 0]
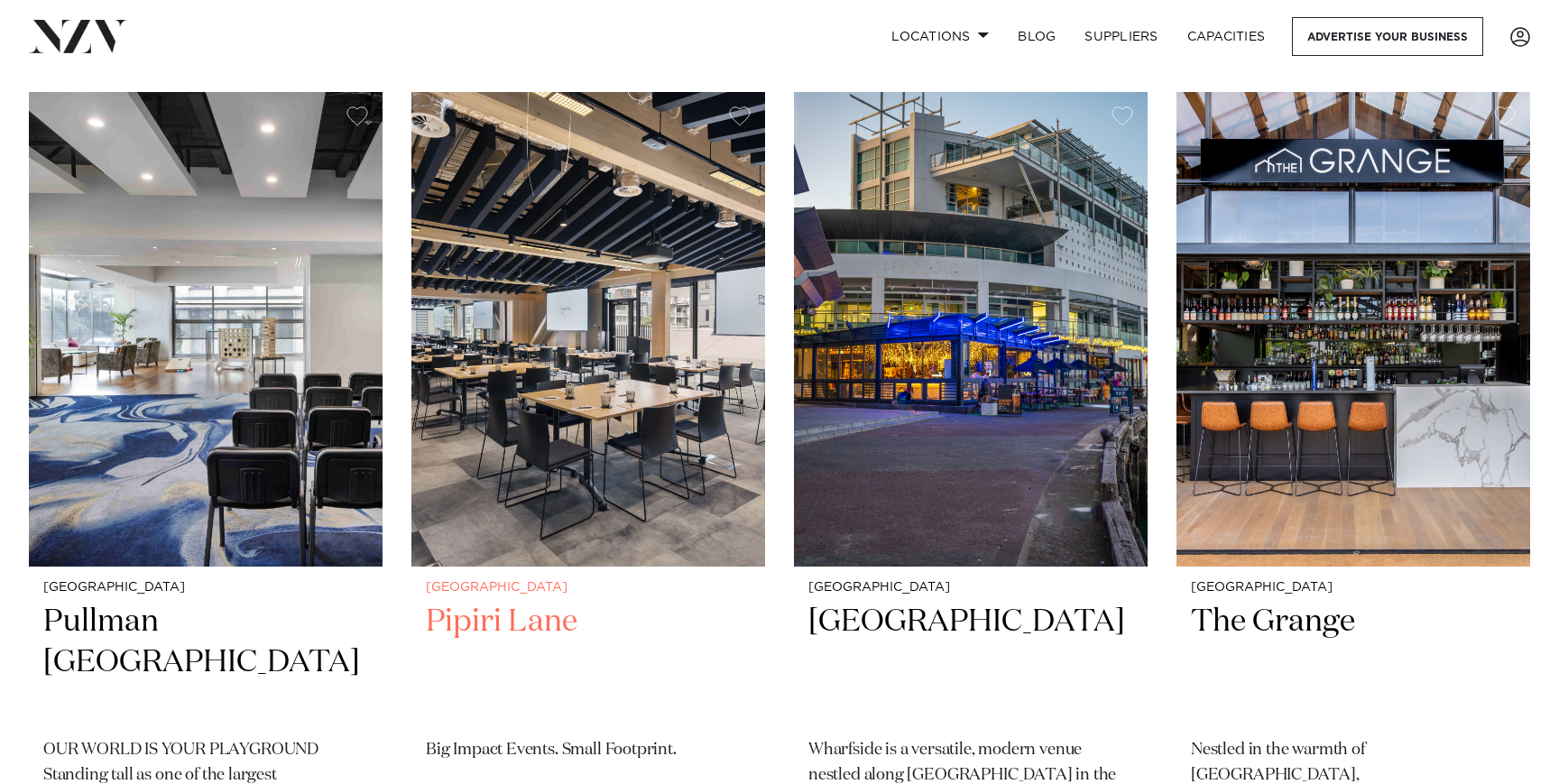
click at [586, 390] on img at bounding box center [588, 329] width 353 height 474
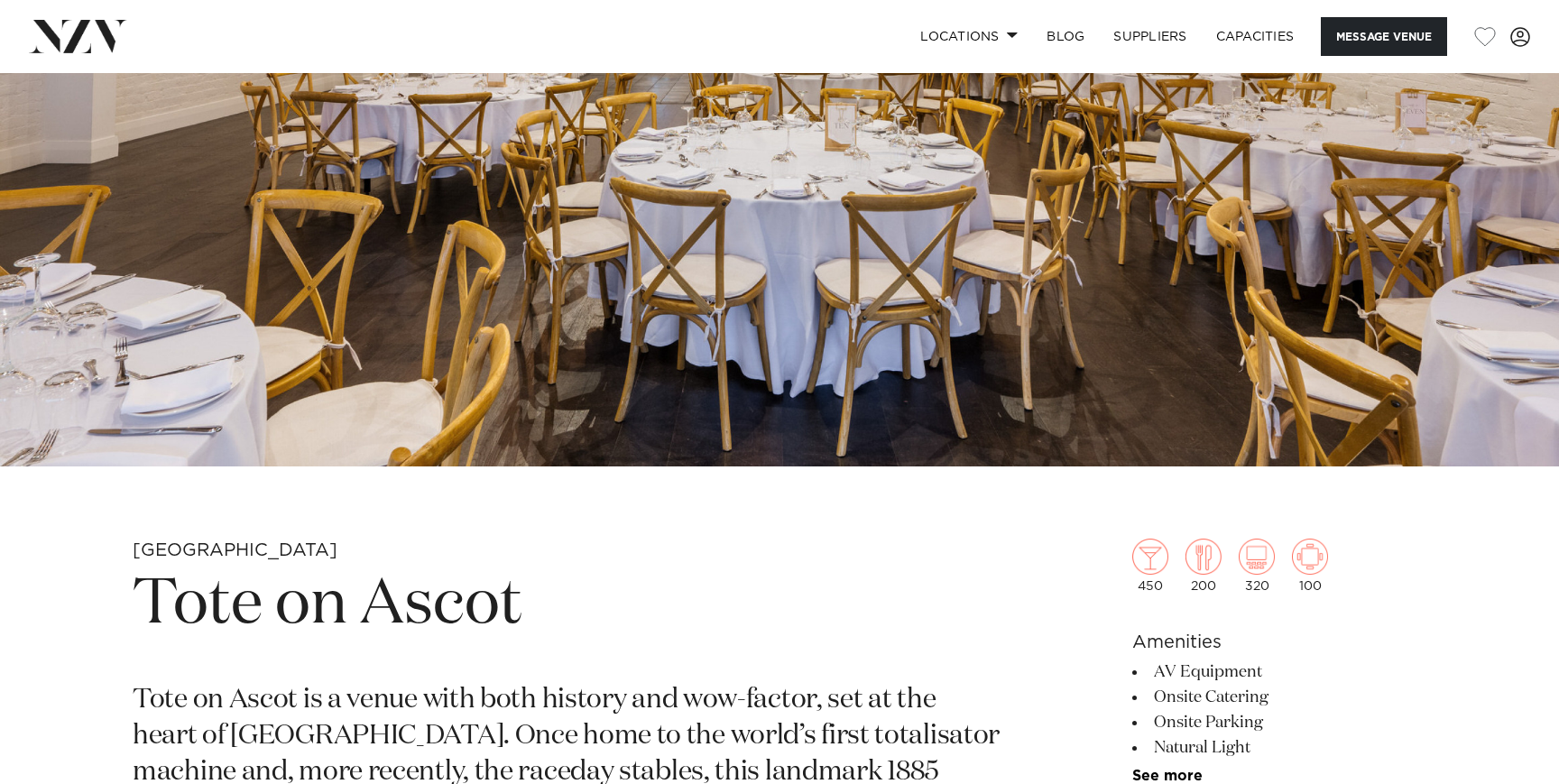
scroll to position [462, 0]
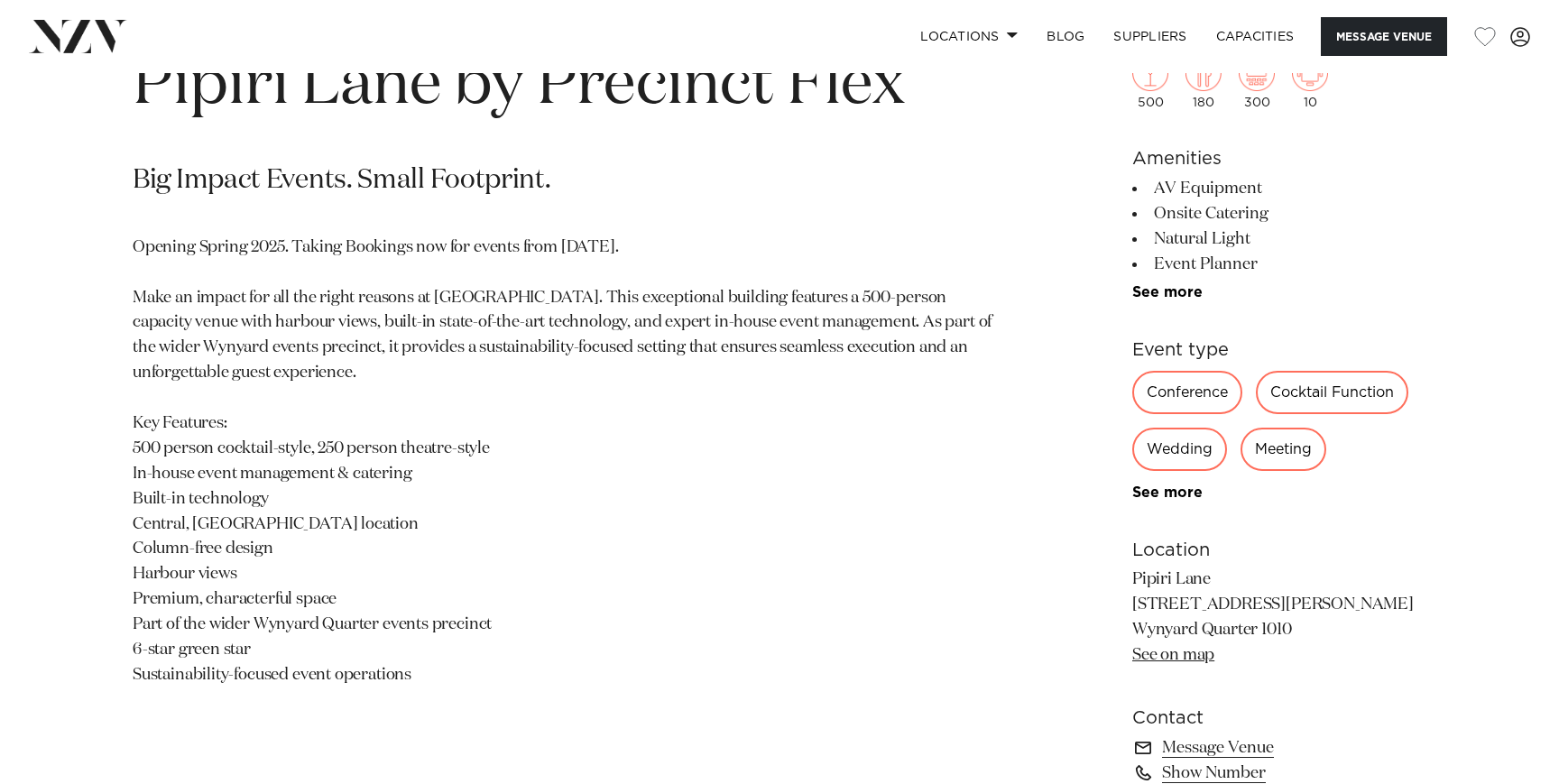
scroll to position [855, 0]
